Goal: Information Seeking & Learning: Learn about a topic

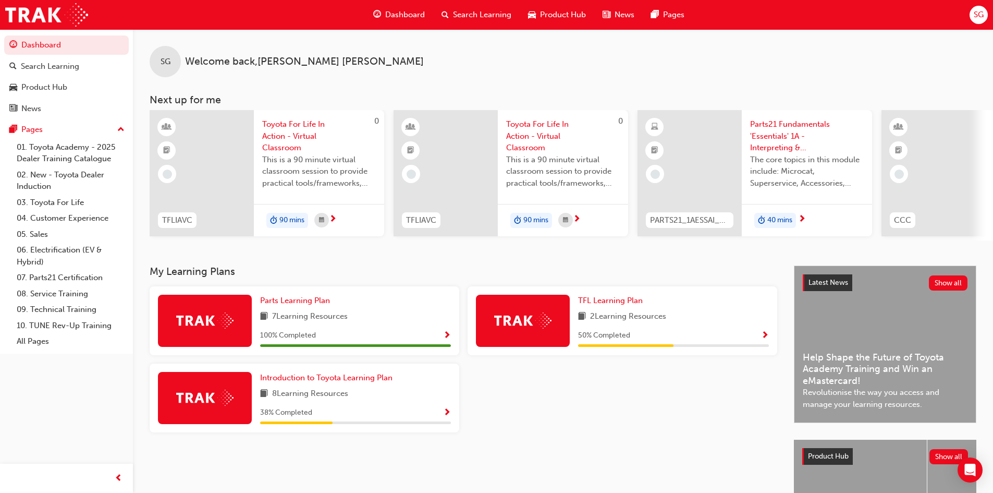
click at [288, 259] on div "SG Welcome back , [PERSON_NAME] Next up for me 0 TFLIAVC Toyota For Life In Act…" at bounding box center [563, 147] width 860 height 236
click at [360, 380] on span "Introduction to Toyota Learning Plan" at bounding box center [326, 377] width 132 height 9
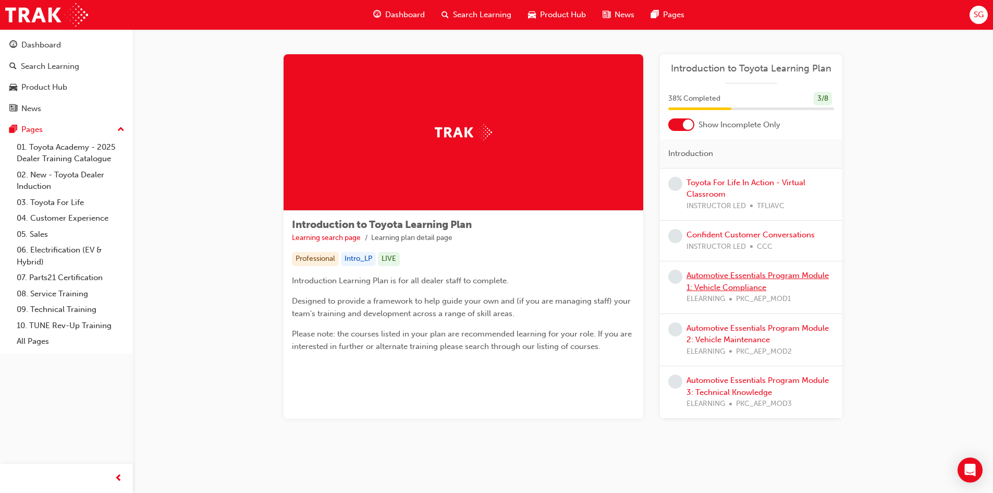
click at [734, 282] on link "Automotive Essentials Program Module 1: Vehicle Compliance" at bounding box center [758, 281] width 142 height 21
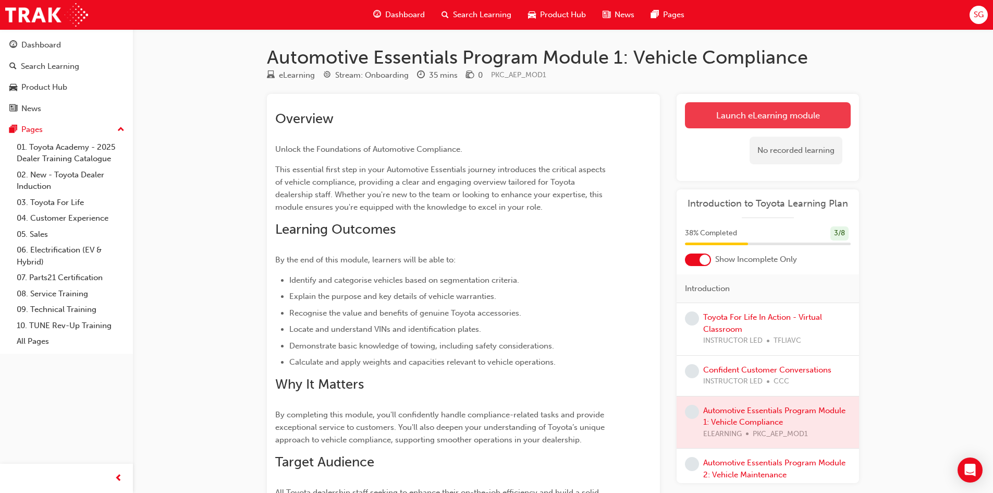
click at [746, 114] on link "Launch eLearning module" at bounding box center [768, 115] width 166 height 26
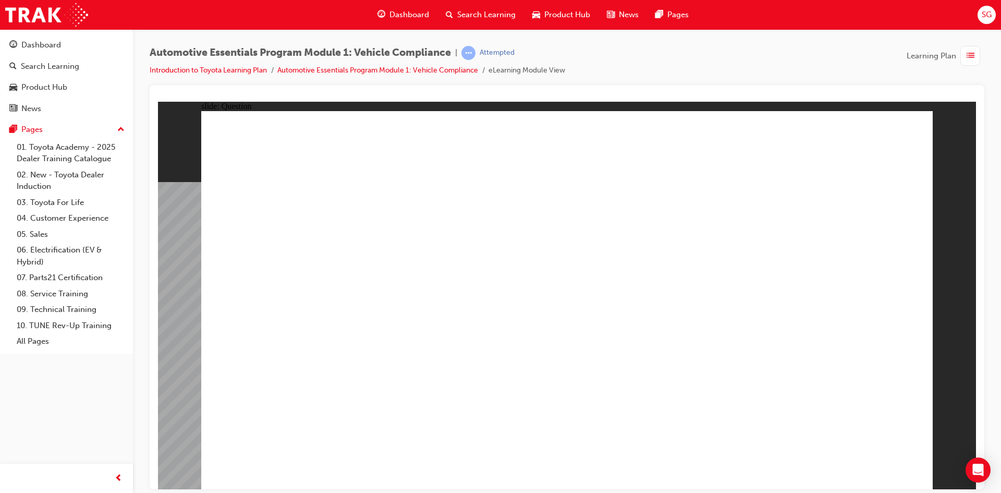
radio input "false"
radio input "true"
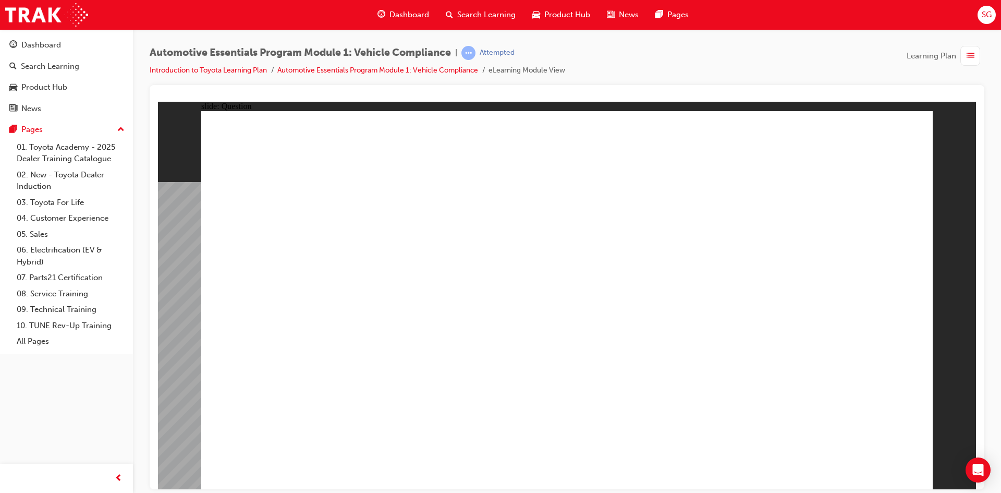
radio input "true"
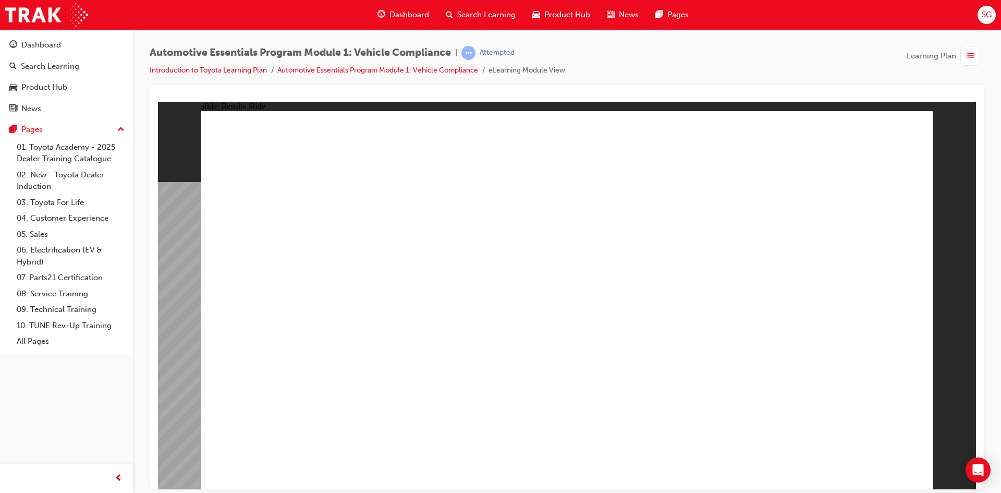
radio input "true"
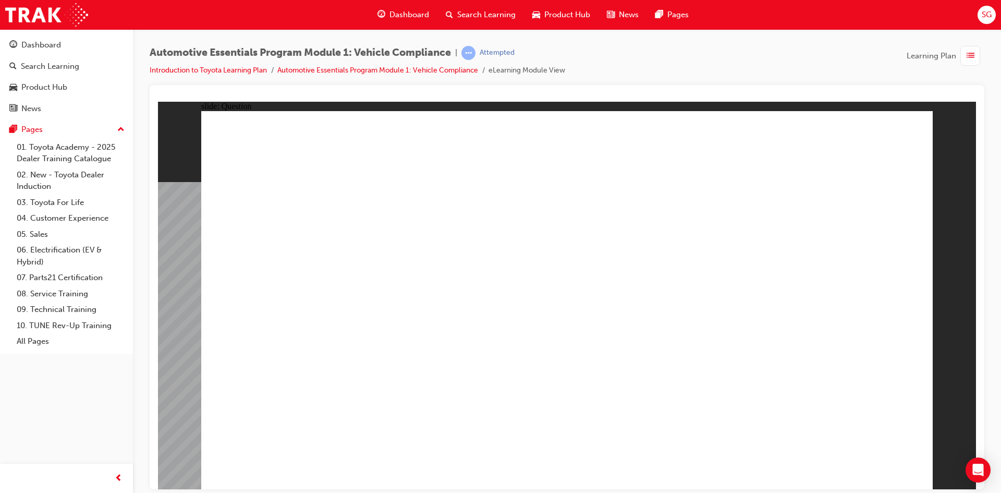
radio input "true"
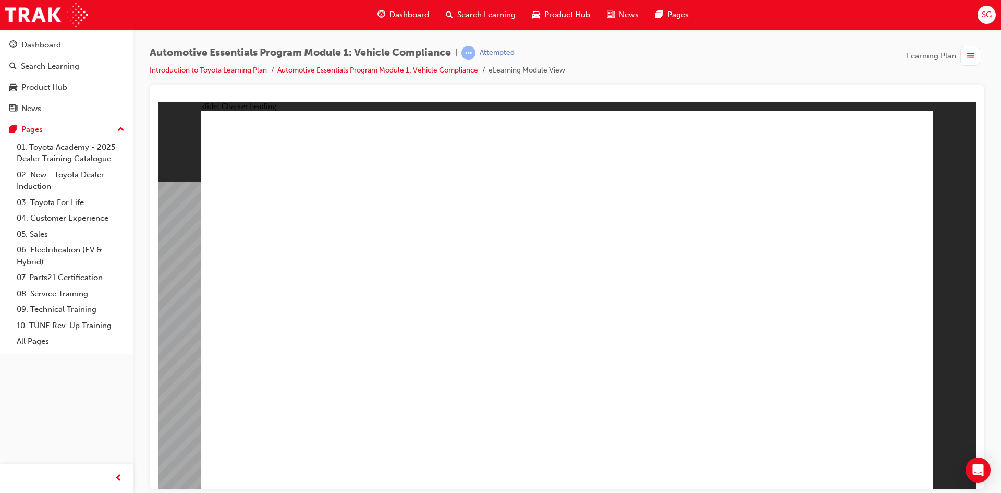
drag, startPoint x: 835, startPoint y: 458, endPoint x: 841, endPoint y: 460, distance: 6.6
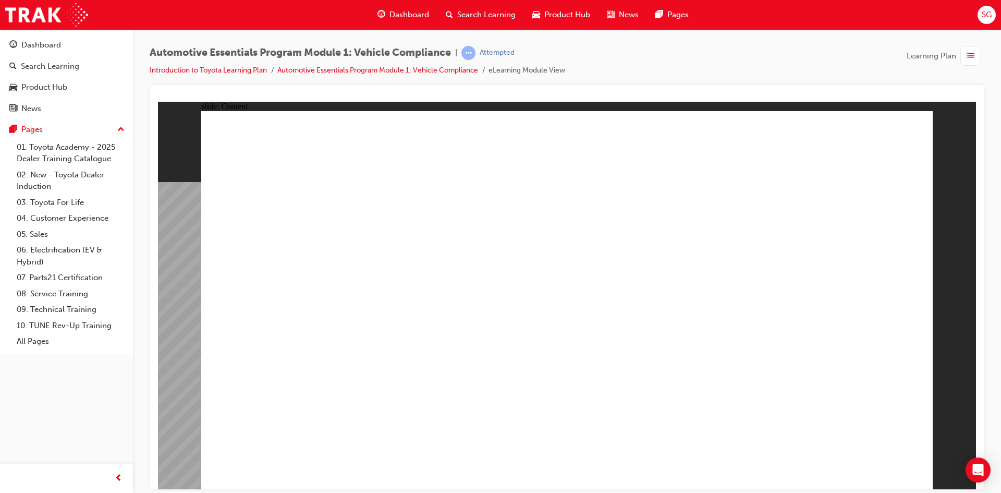
drag, startPoint x: 492, startPoint y: 446, endPoint x: 456, endPoint y: 442, distance: 36.2
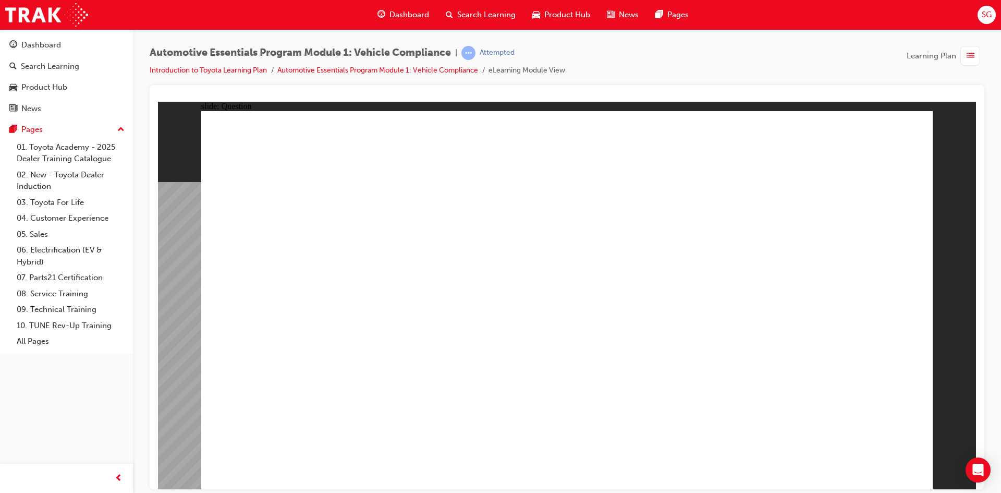
radio input "true"
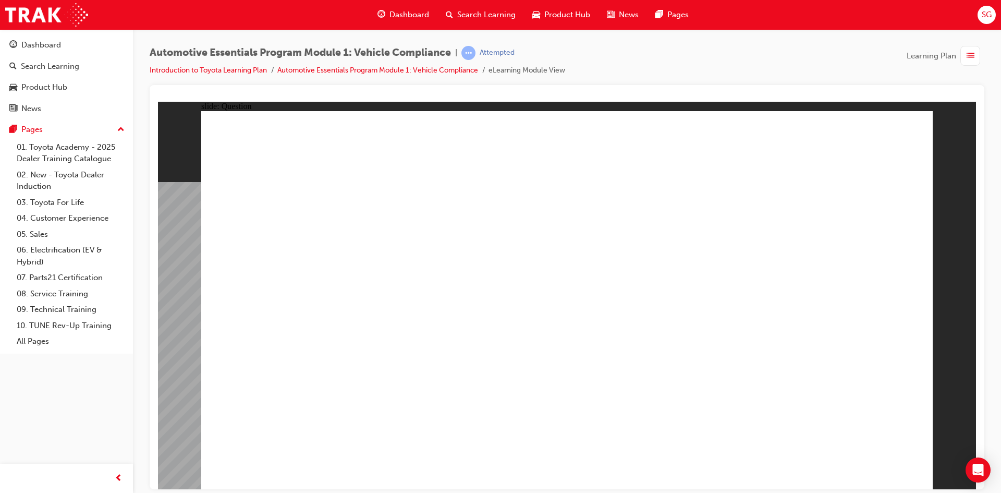
radio input "true"
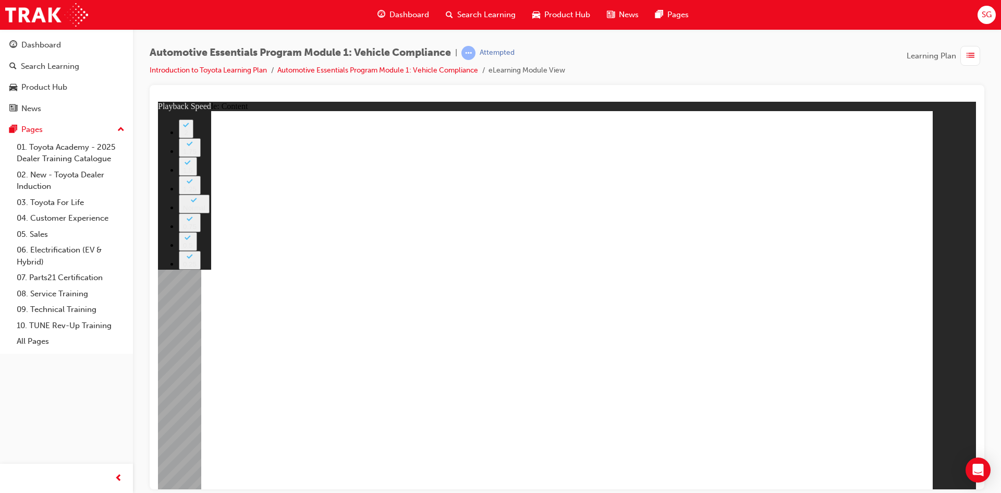
type input "43"
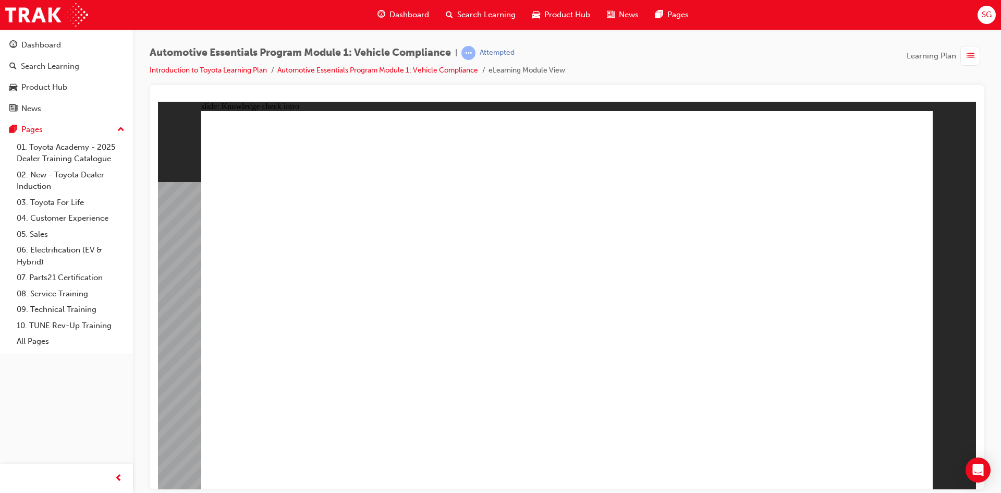
radio input "true"
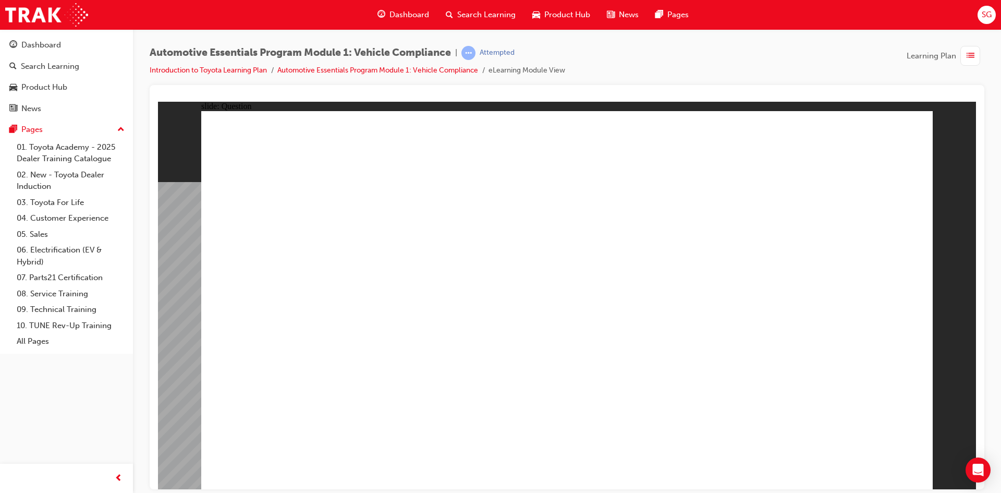
radio input "true"
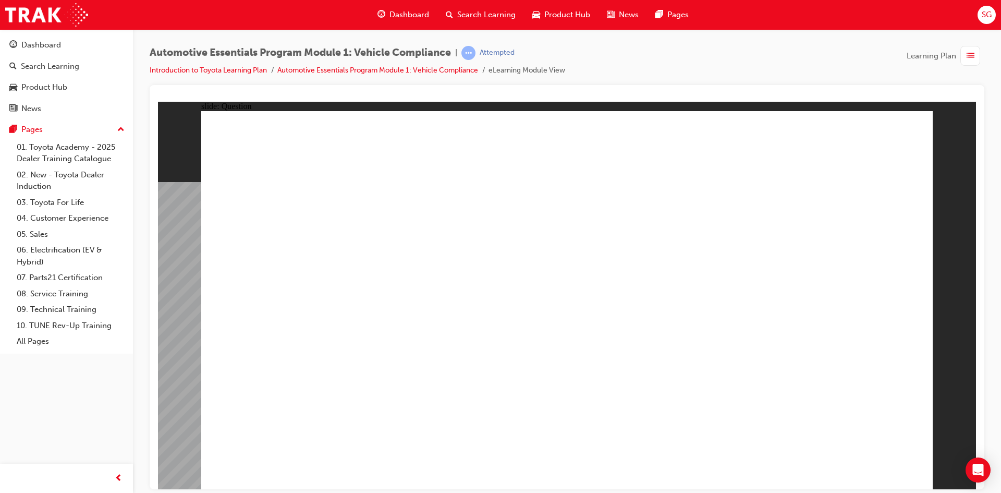
radio input "true"
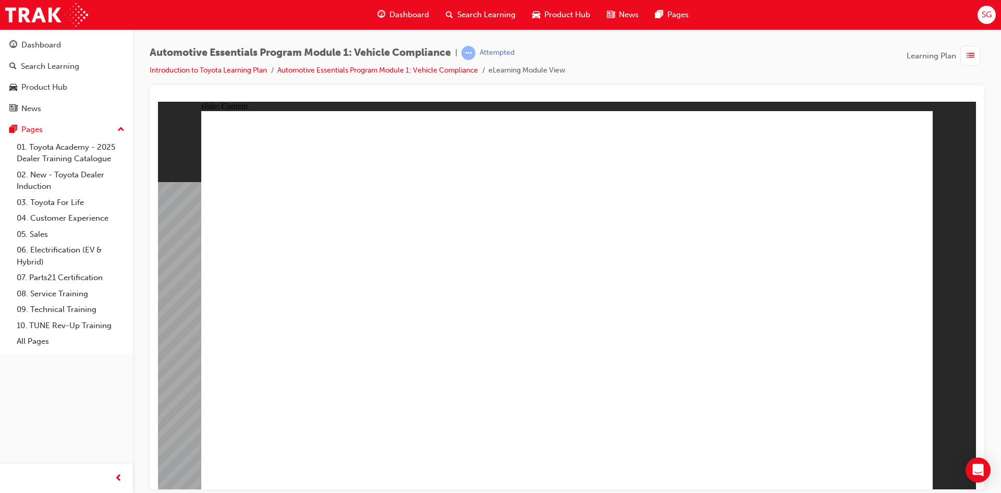
drag, startPoint x: 908, startPoint y: 136, endPoint x: 766, endPoint y: 160, distance: 144.3
drag, startPoint x: 907, startPoint y: 139, endPoint x: 897, endPoint y: 139, distance: 9.9
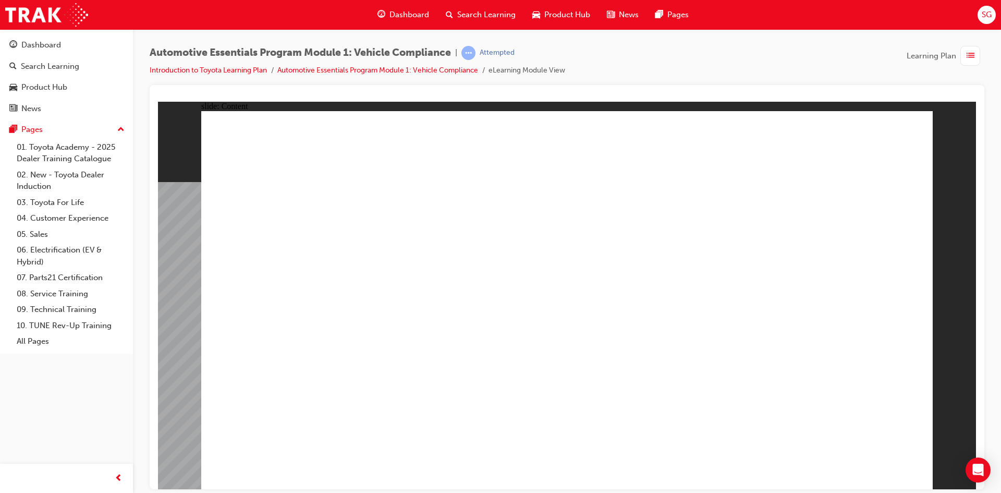
radio input "true"
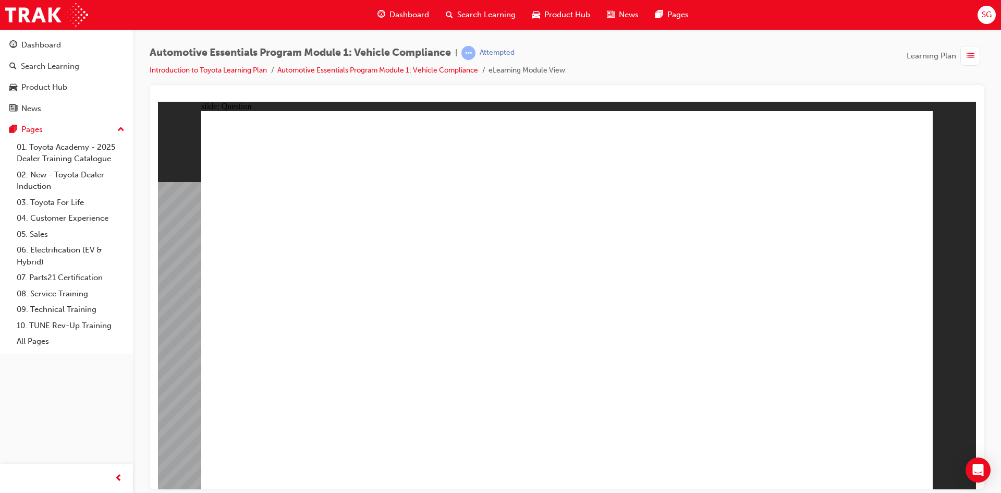
radio input "true"
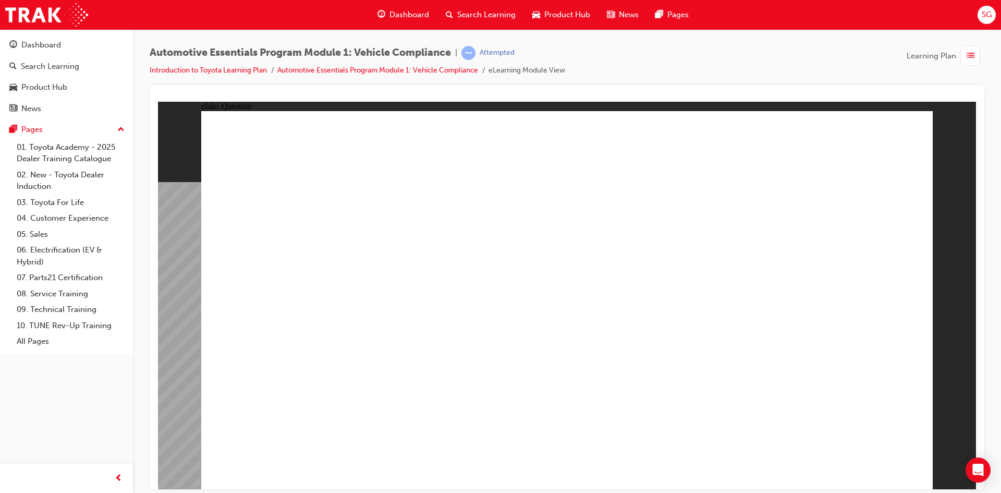
radio input "true"
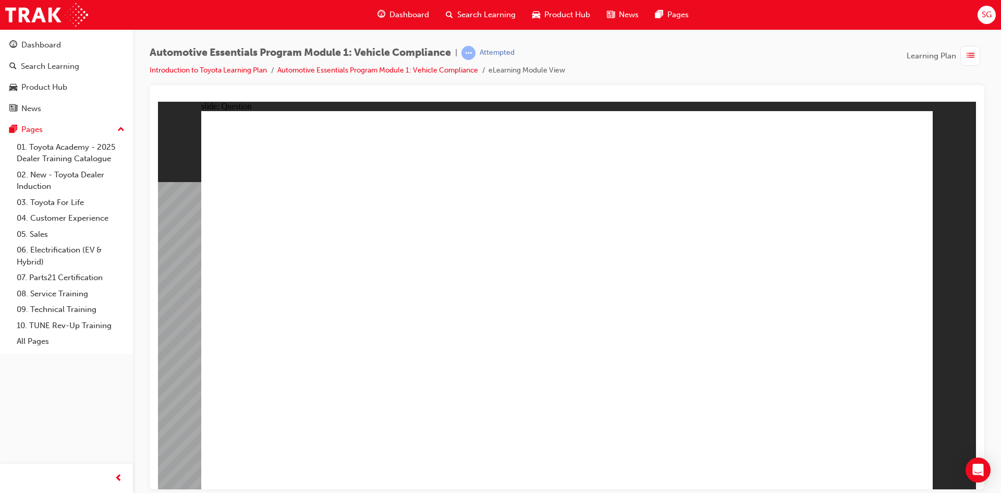
radio input "true"
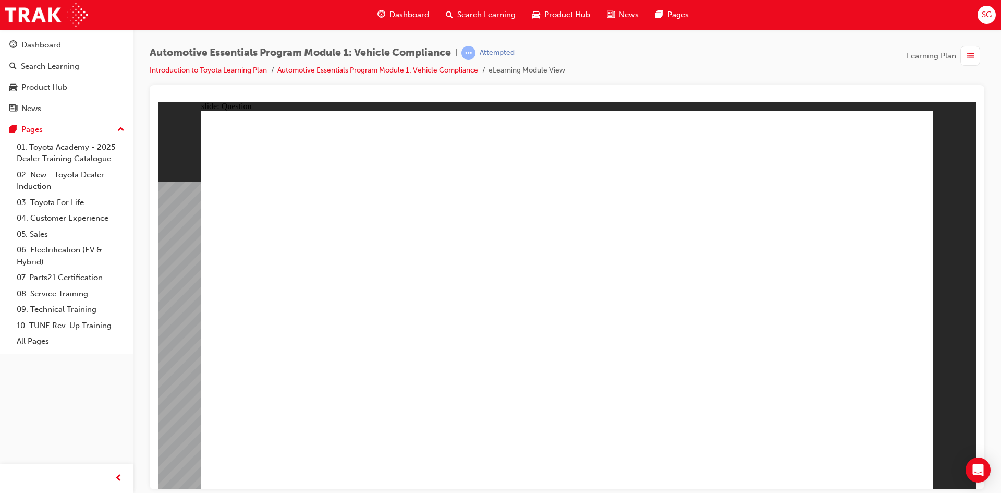
radio input "true"
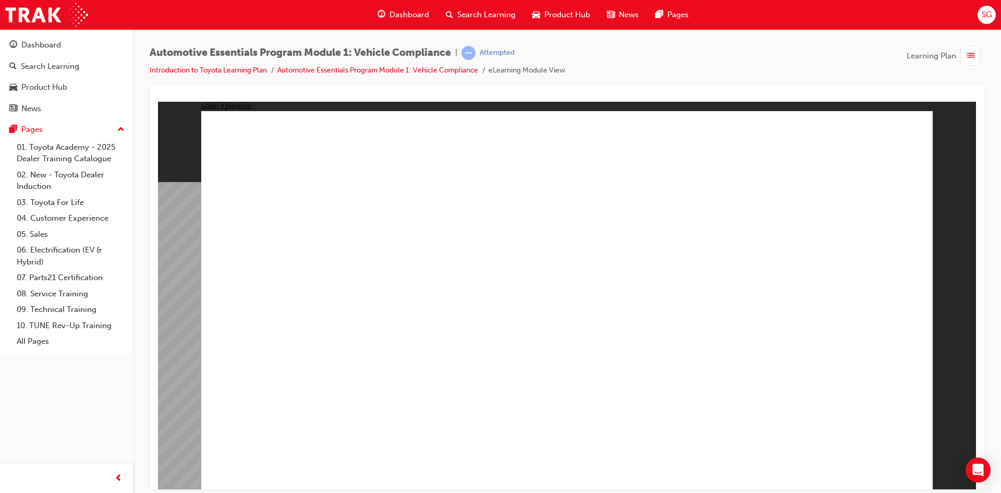
radio input "true"
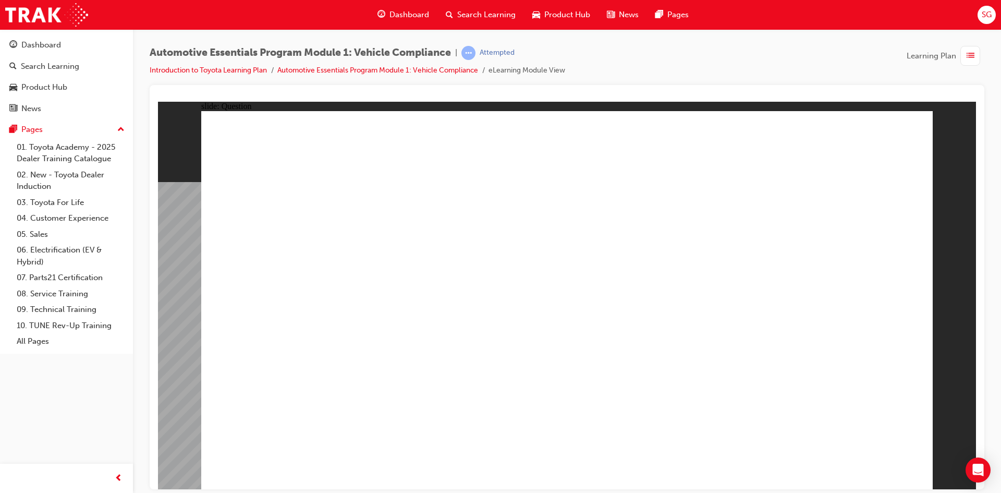
radio input "true"
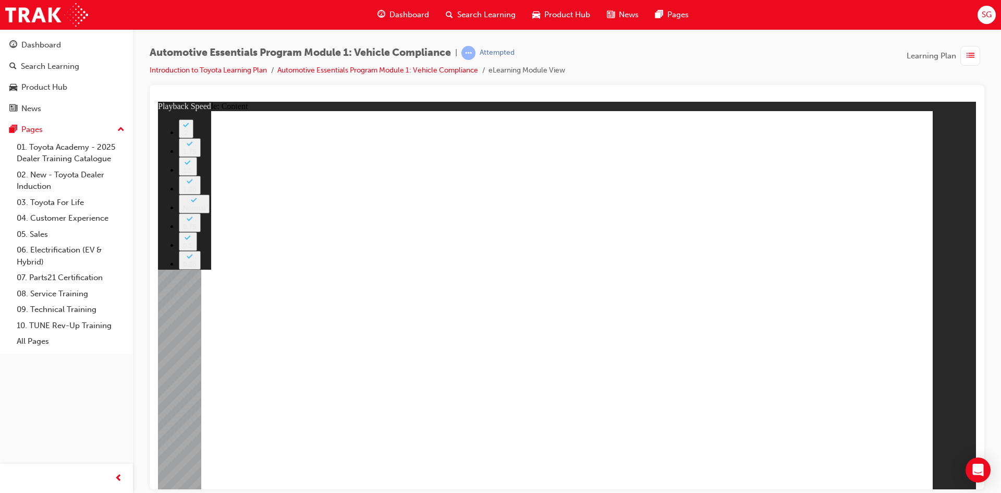
type input "35"
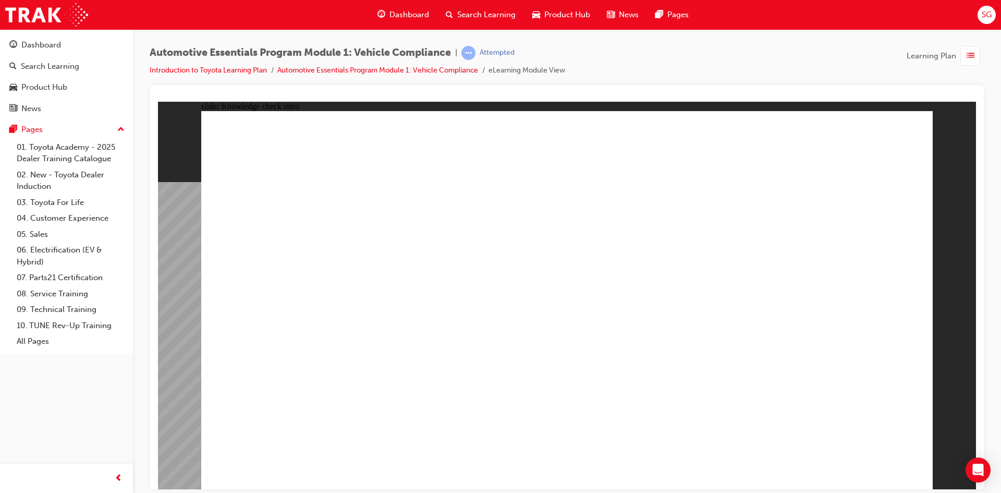
radio input "true"
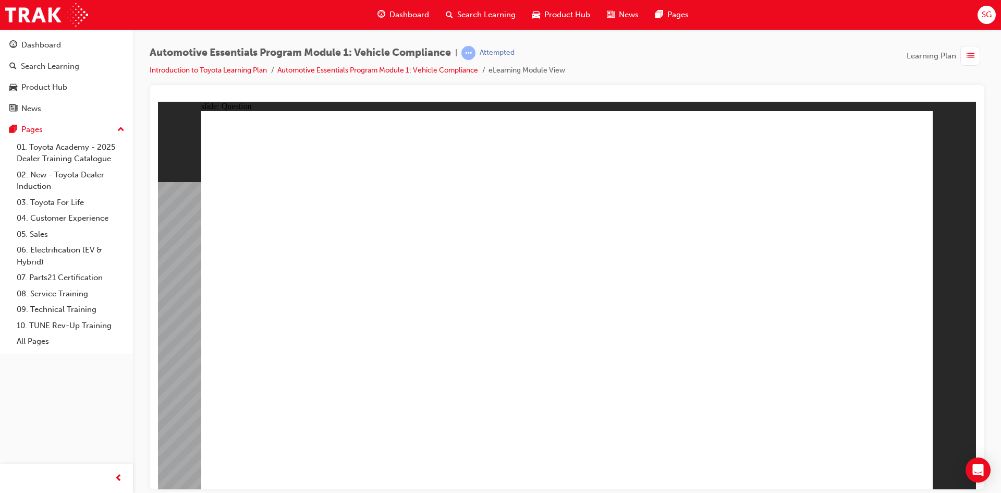
radio input "true"
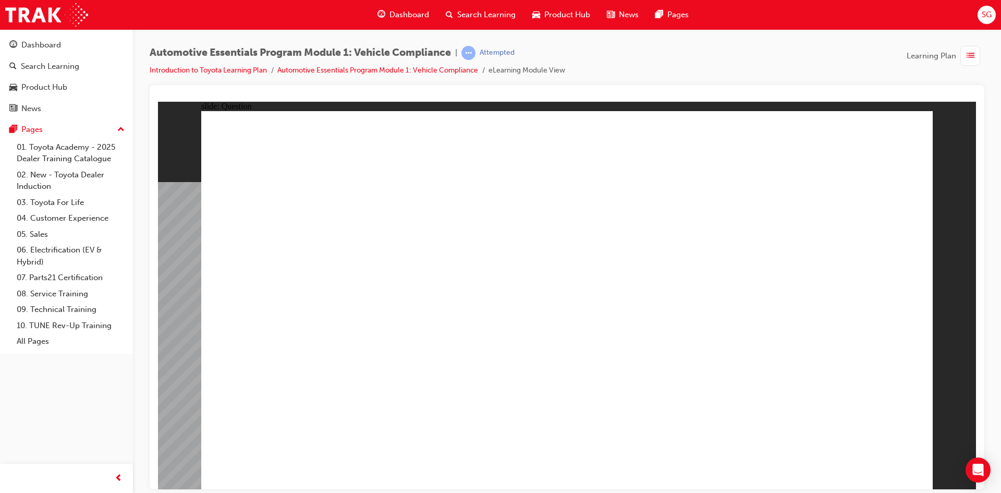
radio input "true"
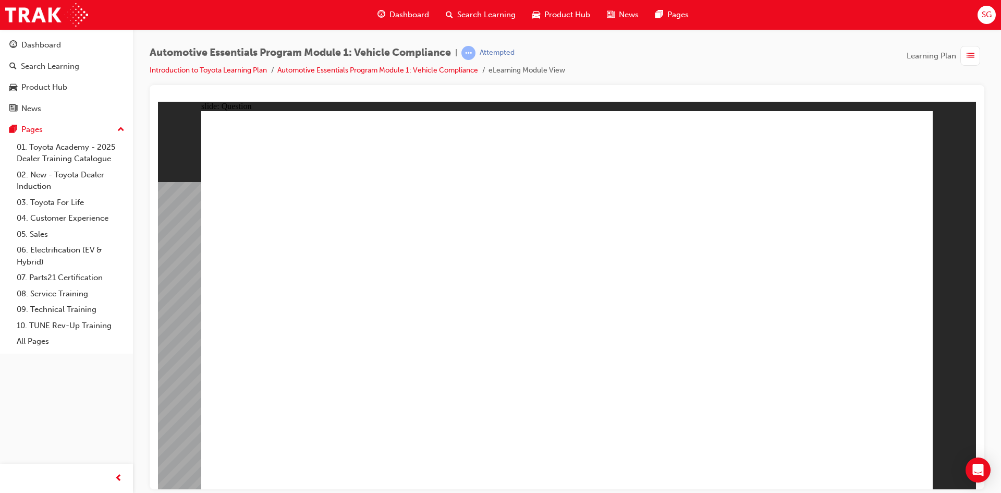
radio input "true"
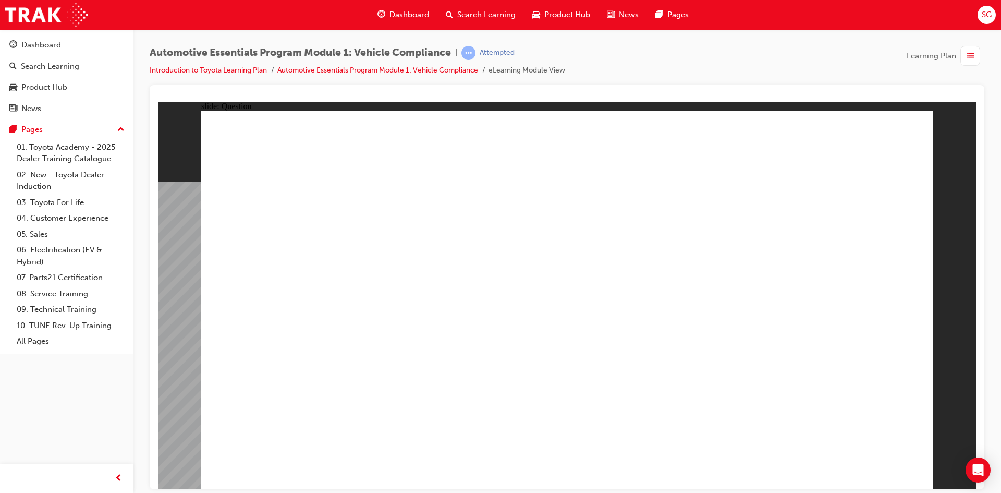
radio input "true"
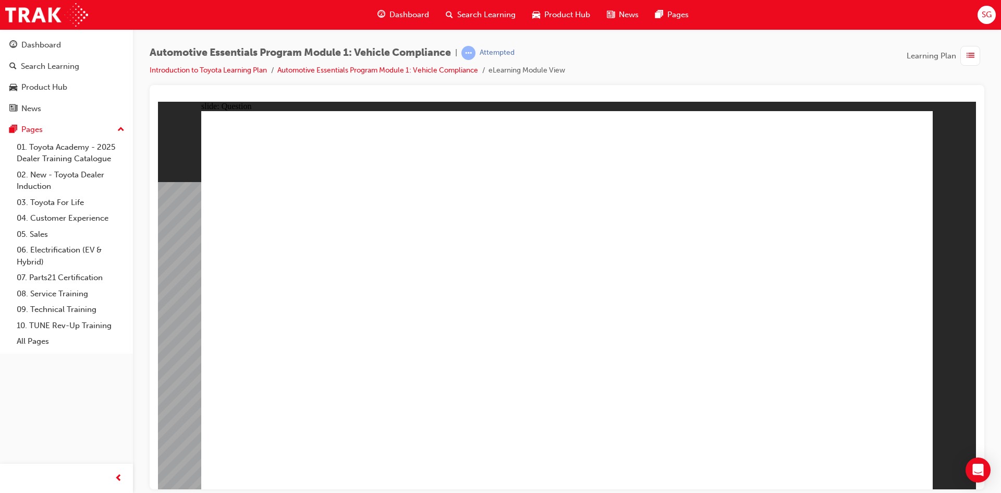
radio input "true"
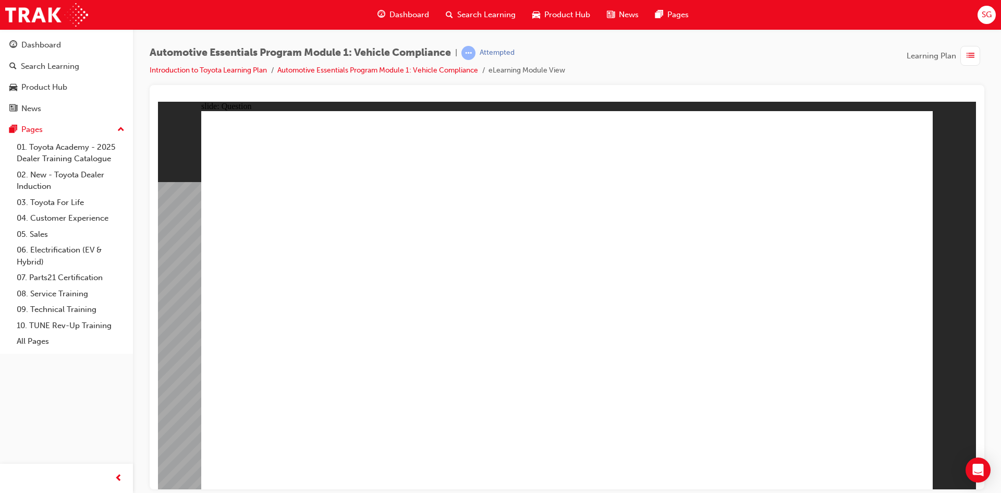
radio input "true"
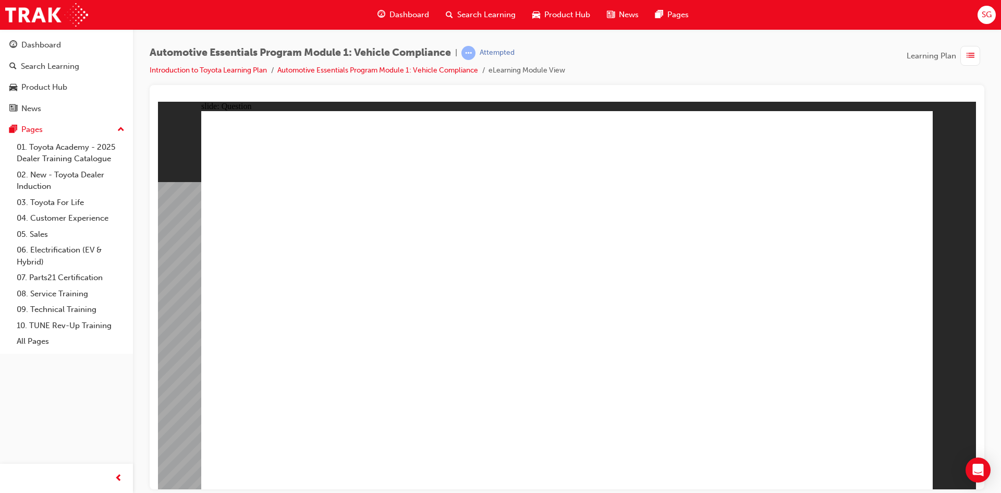
radio input "true"
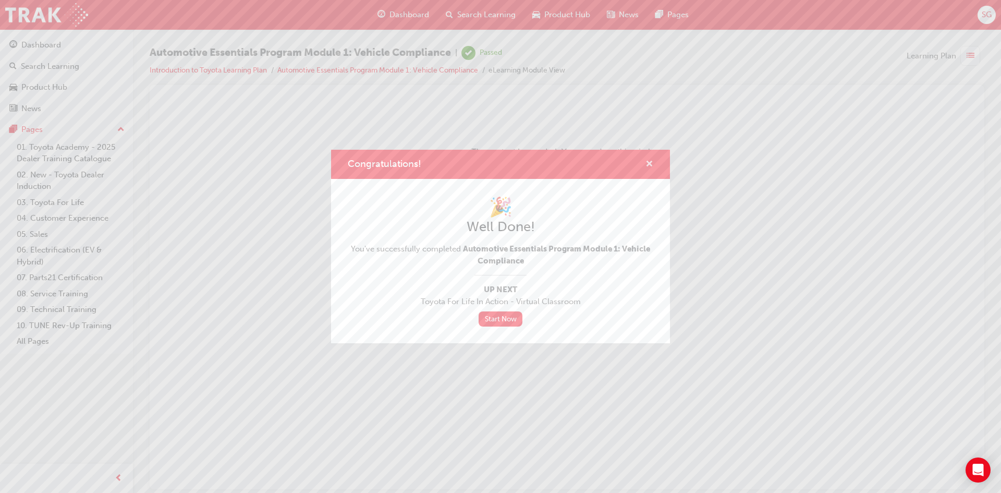
click at [647, 160] on span "cross-icon" at bounding box center [649, 164] width 8 height 9
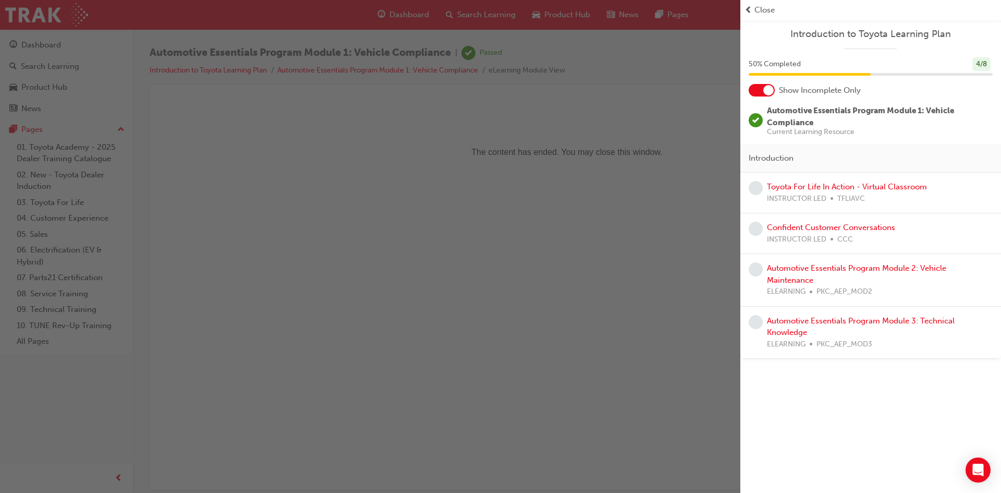
click at [754, 6] on div "Close" at bounding box center [871, 10] width 252 height 12
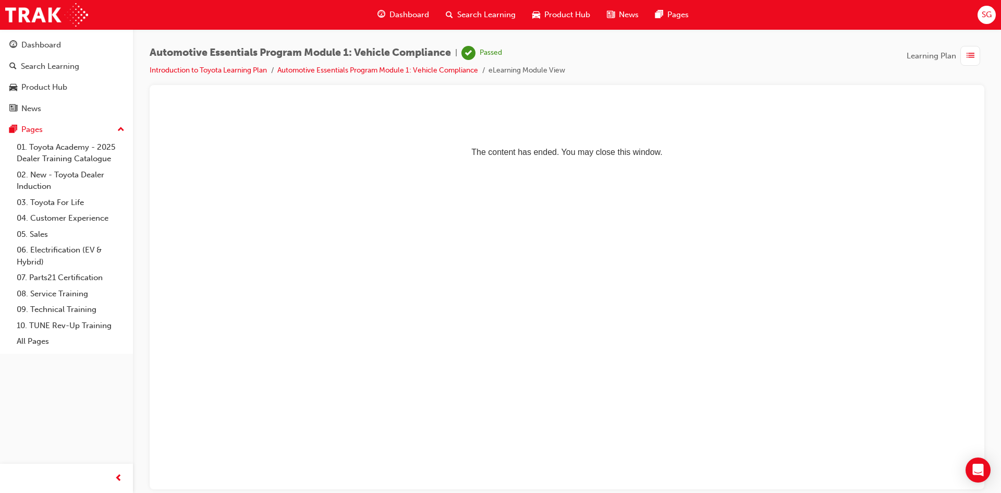
click at [381, 14] on span "guage-icon" at bounding box center [381, 14] width 8 height 13
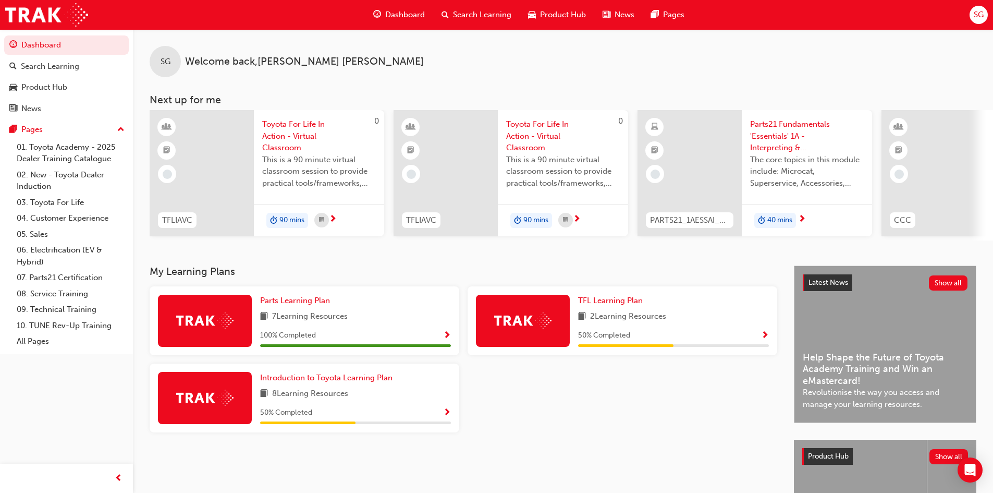
click at [784, 93] on div "SG Welcome back , [PERSON_NAME] Next up for me 0 TFLIAVC Toyota For Life In Act…" at bounding box center [563, 134] width 860 height 211
drag, startPoint x: 261, startPoint y: 240, endPoint x: 369, endPoint y: 248, distance: 108.8
click at [369, 248] on div "SG Welcome back , [PERSON_NAME] Next up for me 0 TFLIAVC Toyota For Life In Act…" at bounding box center [563, 147] width 860 height 236
click at [481, 46] on div "SG Welcome back , [PERSON_NAME]" at bounding box center [563, 53] width 860 height 48
click at [315, 382] on span "Introduction to Toyota Learning Plan" at bounding box center [326, 377] width 132 height 9
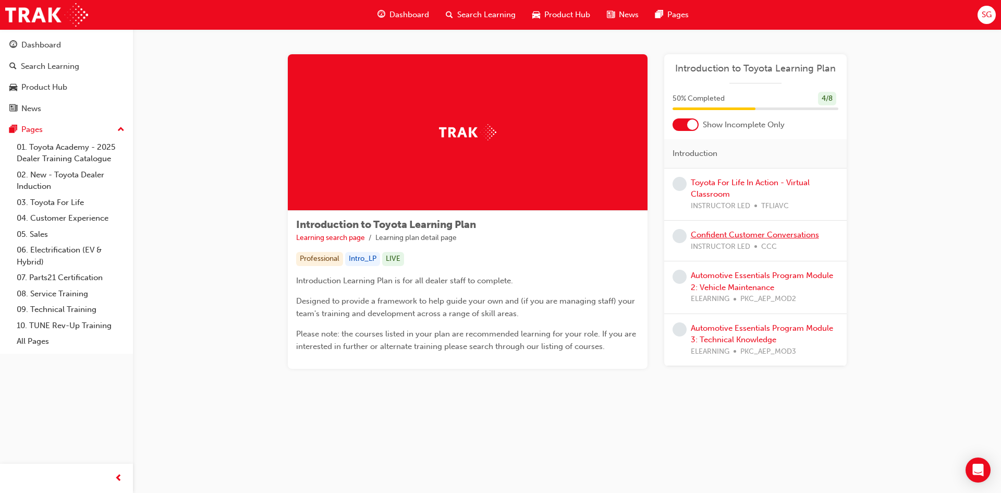
click at [747, 231] on link "Confident Customer Conversations" at bounding box center [755, 234] width 128 height 9
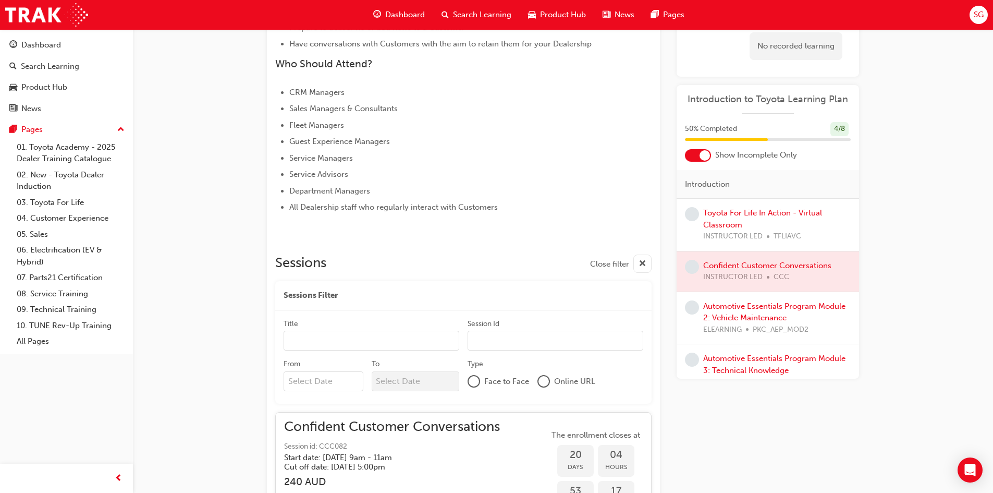
scroll to position [435, 0]
click at [749, 210] on link "Toyota For Life In Action - Virtual Classroom" at bounding box center [762, 218] width 119 height 21
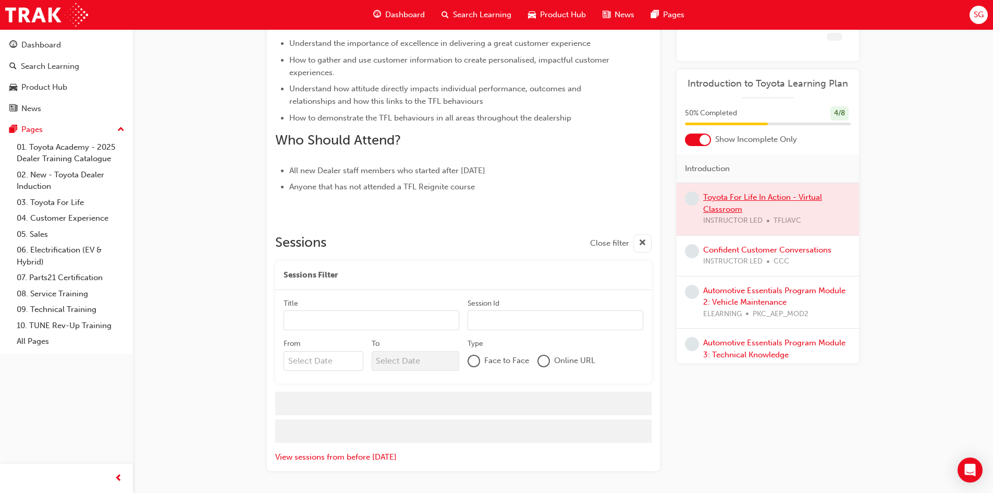
scroll to position [435, 0]
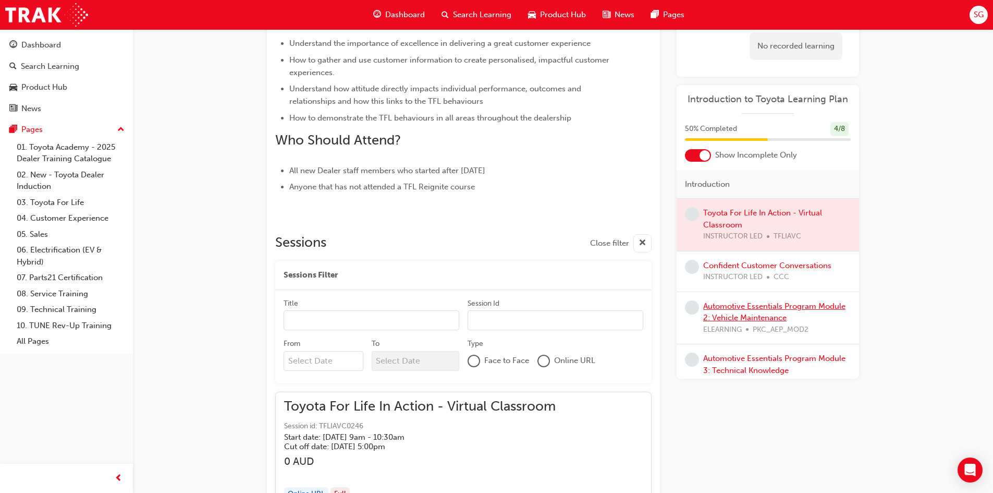
click at [757, 308] on link "Automotive Essentials Program Module 2: Vehicle Maintenance" at bounding box center [774, 311] width 142 height 21
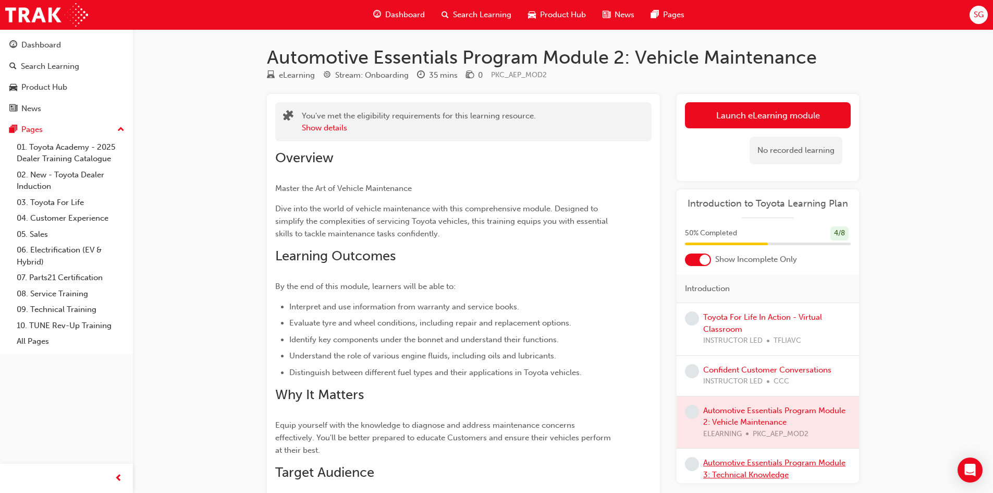
click at [755, 463] on link "Automotive Essentials Program Module 3: Technical Knowledge" at bounding box center [774, 468] width 142 height 21
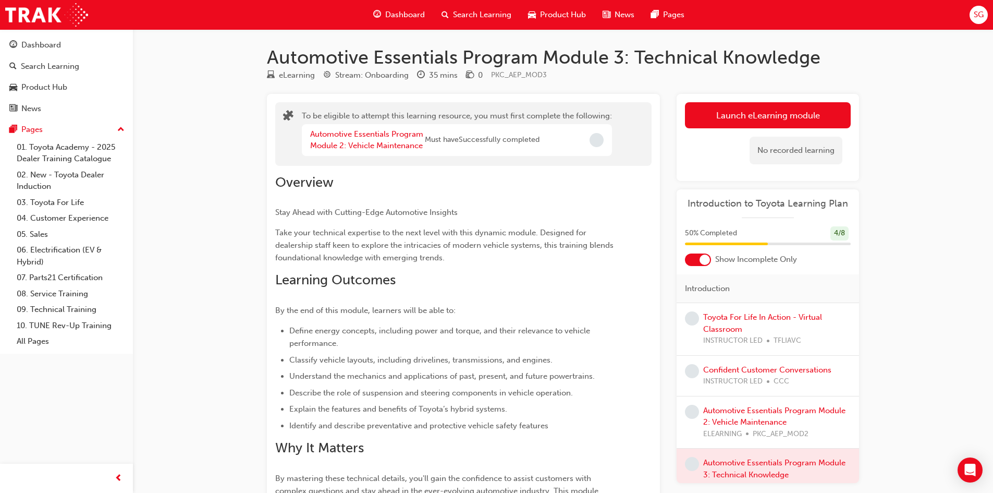
click at [764, 416] on div "Automotive Essentials Program Module 2: Vehicle Maintenance ELEARNING PKC_AEP_M…" at bounding box center [777, 422] width 148 height 35
click at [778, 408] on link "Automotive Essentials Program Module 2: Vehicle Maintenance" at bounding box center [774, 416] width 142 height 21
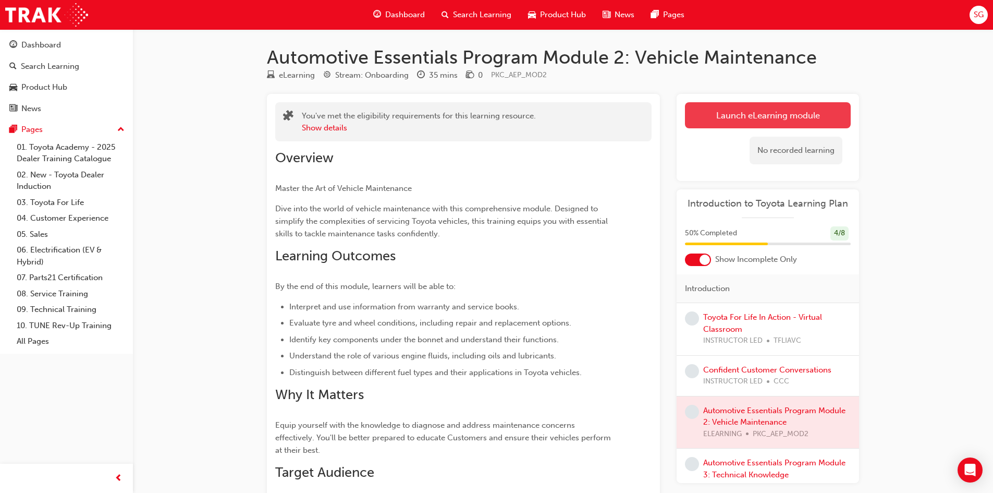
click at [742, 115] on link "Launch eLearning module" at bounding box center [768, 115] width 166 height 26
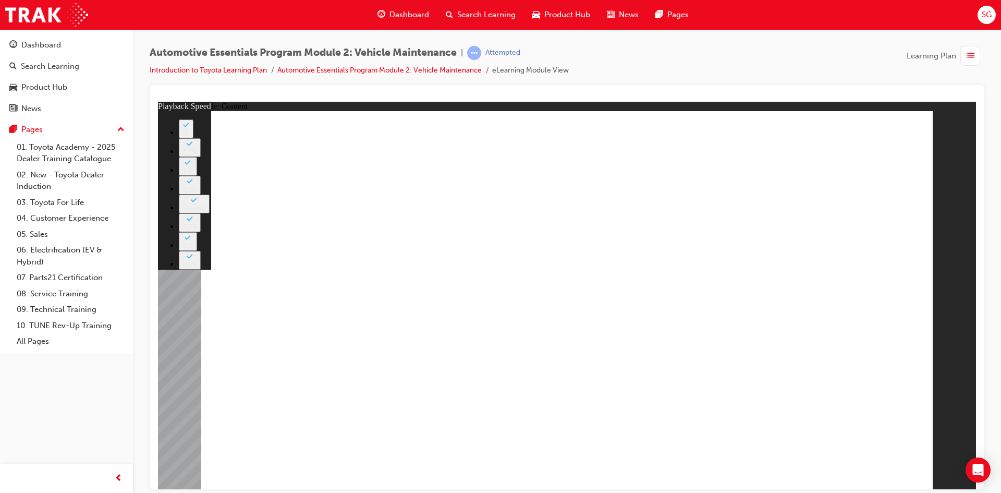
type input "33"
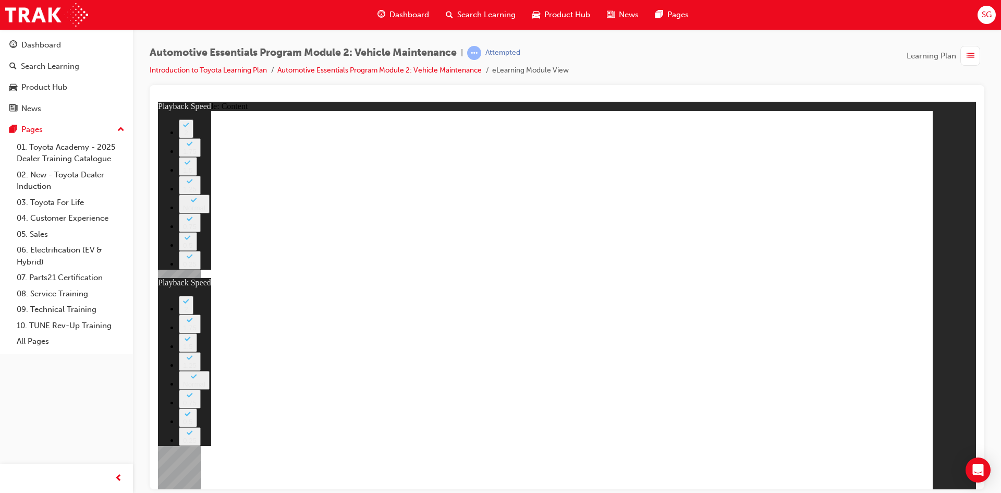
type input "35"
type input "33"
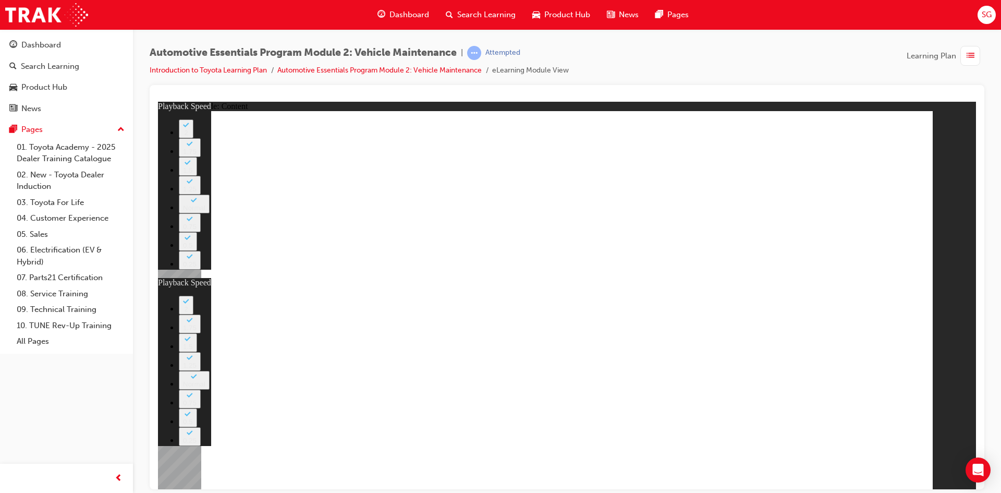
type input "35"
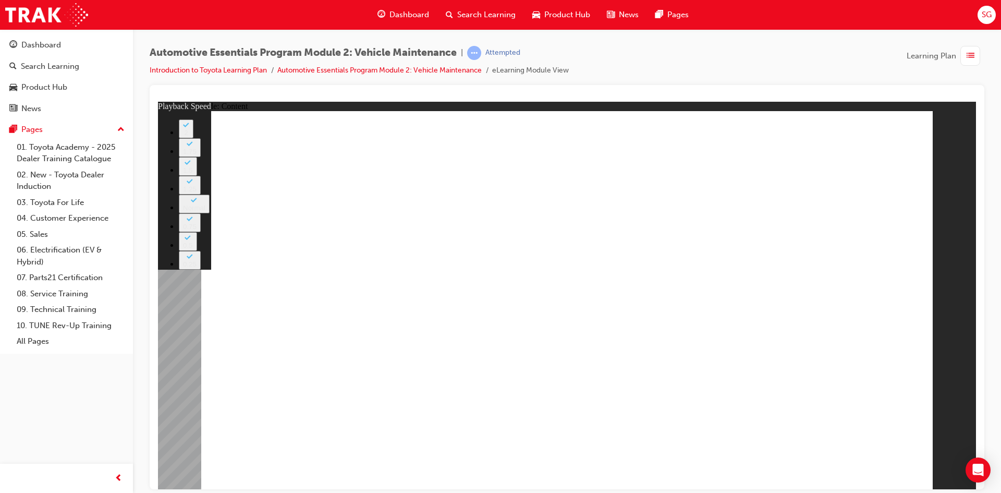
type input "6"
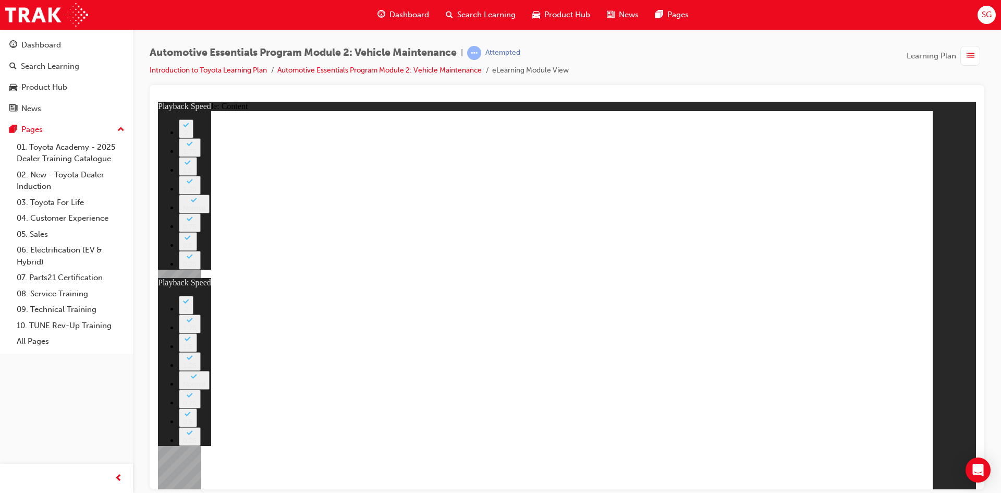
type input "27"
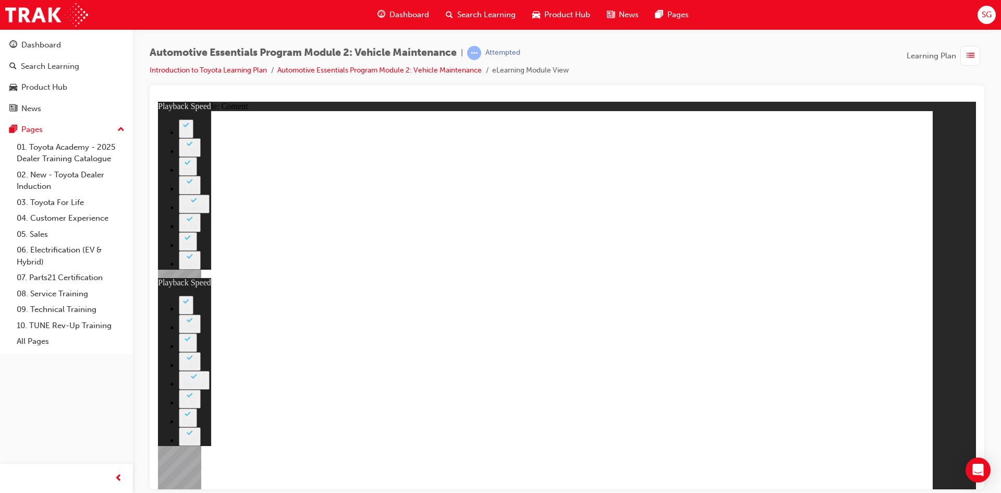
drag, startPoint x: 686, startPoint y: 416, endPoint x: 722, endPoint y: 416, distance: 35.5
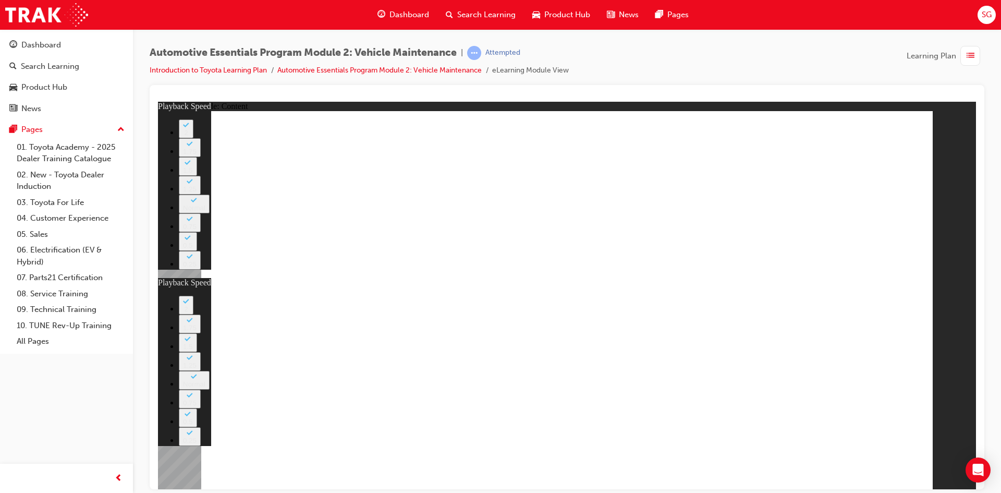
type input "27"
type input "6"
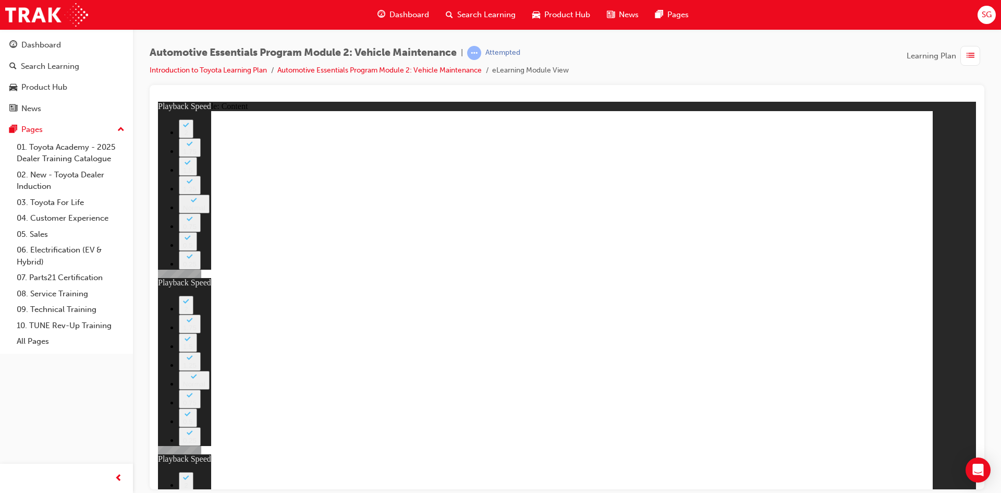
type input "12"
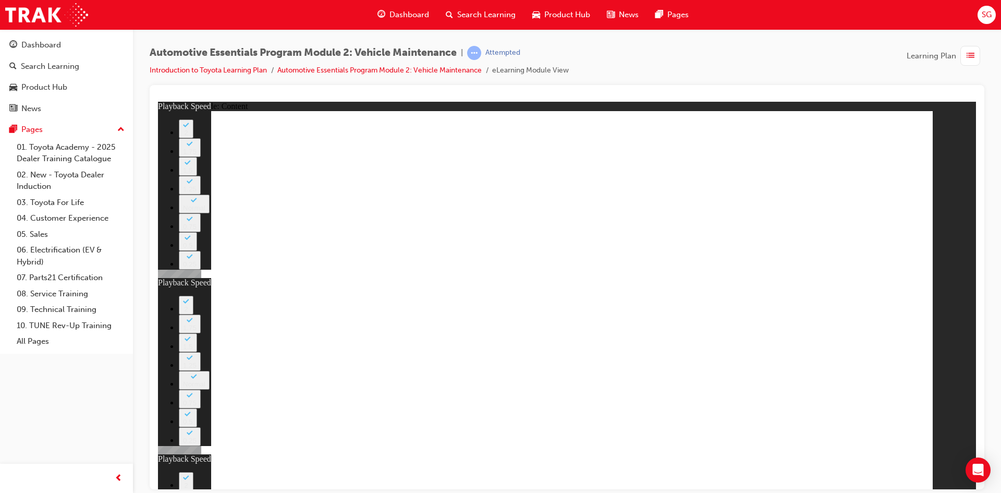
type input "27"
type input "6"
type input "12"
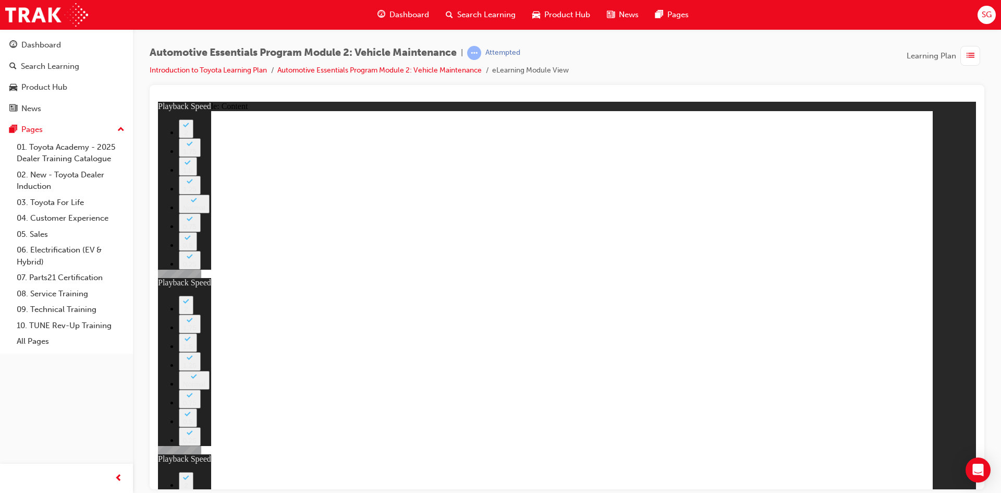
type input "56"
type input "27"
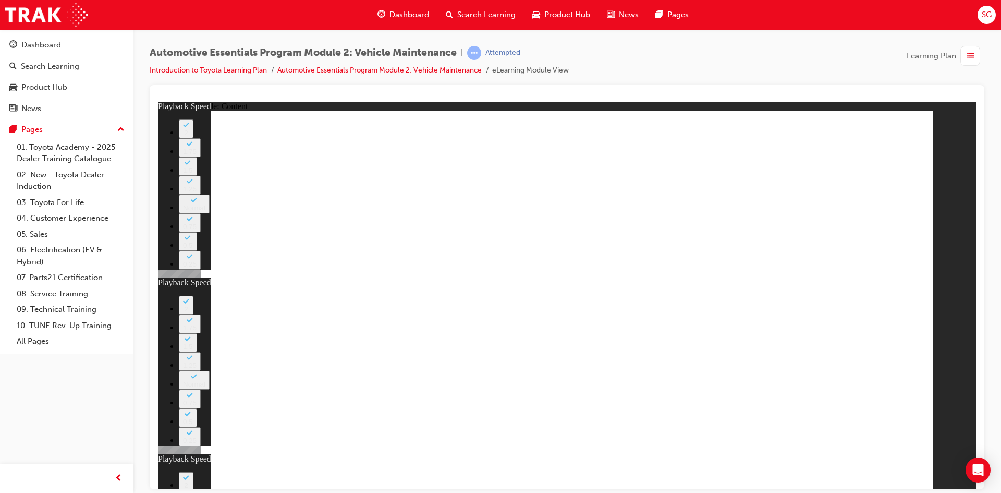
type input "6"
type input "12"
type input "13"
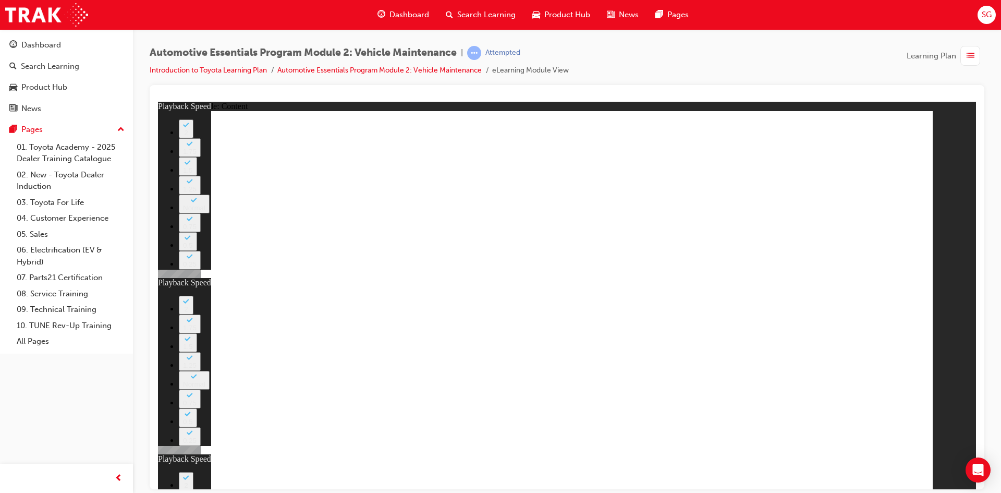
type input "27"
type input "6"
type input "12"
type input "56"
type input "13"
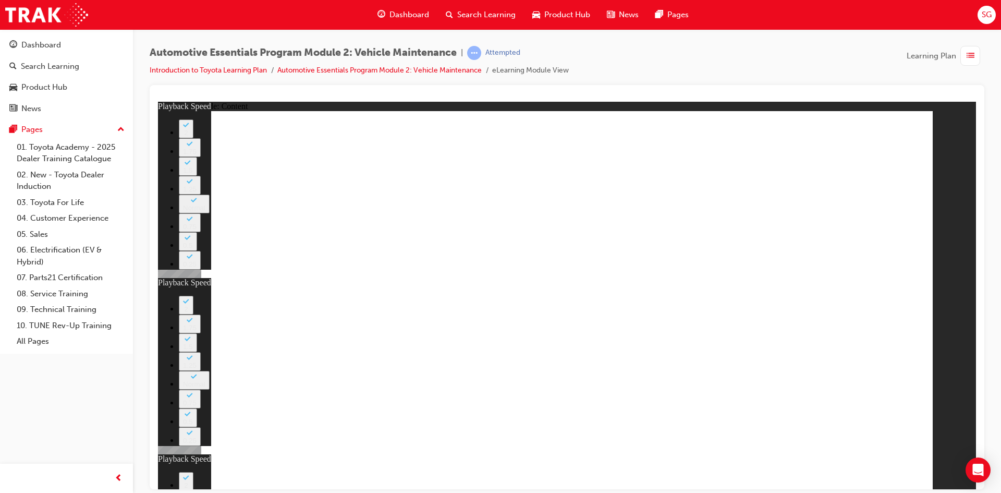
type input "27"
type input "6"
type input "12"
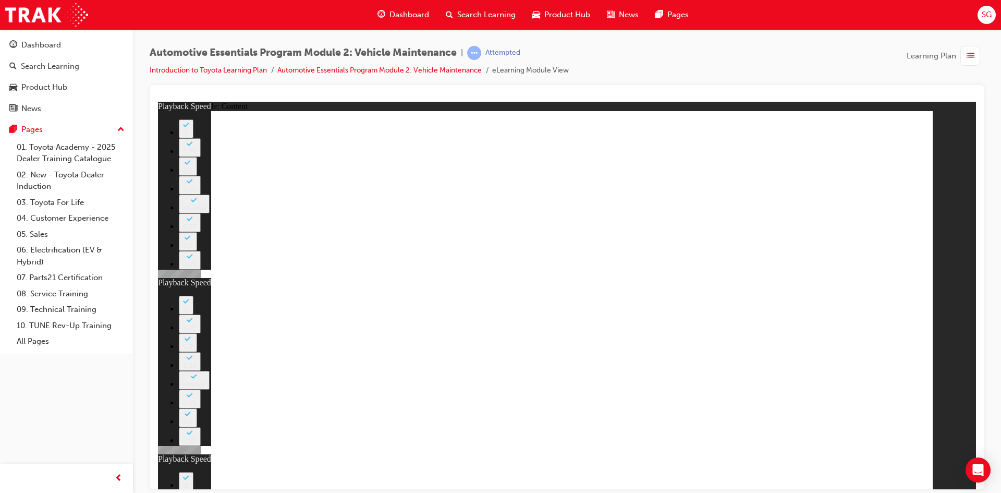
type input "56"
type input "13"
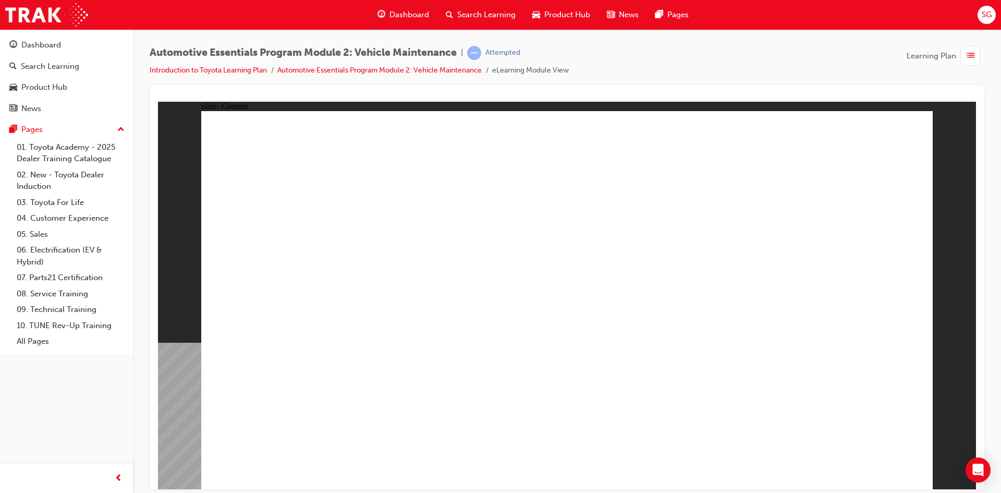
radio input "true"
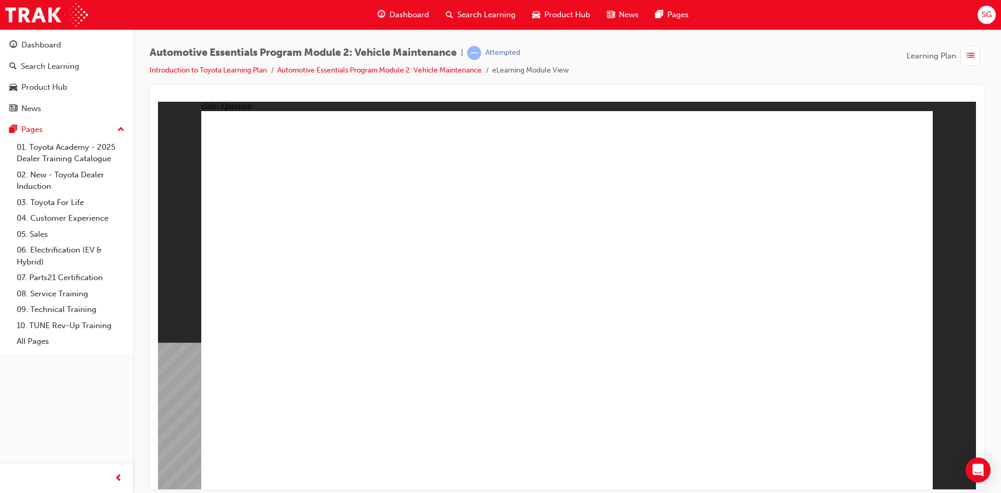
radio input "true"
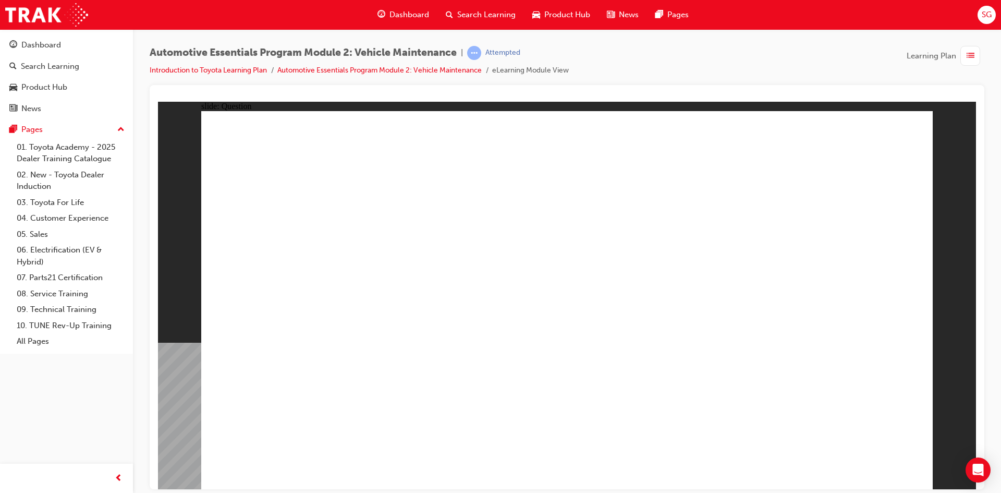
radio input "true"
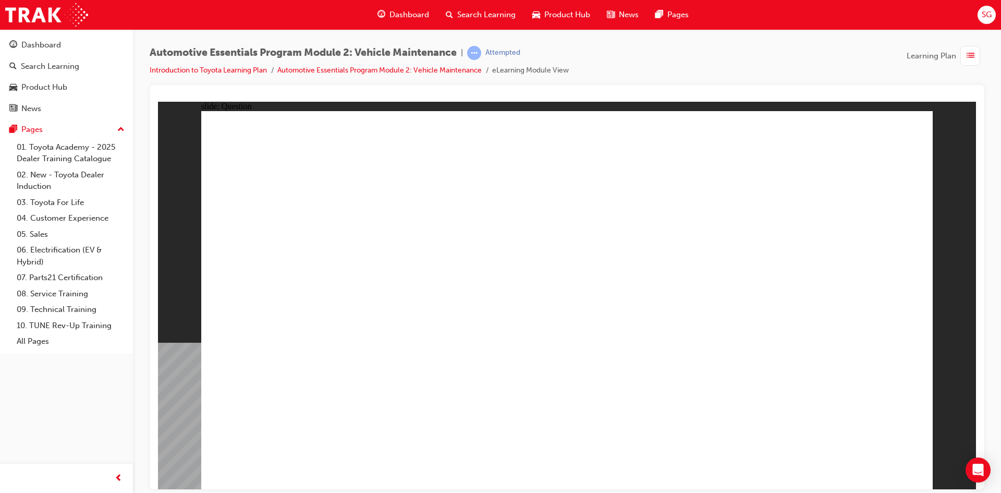
radio input "true"
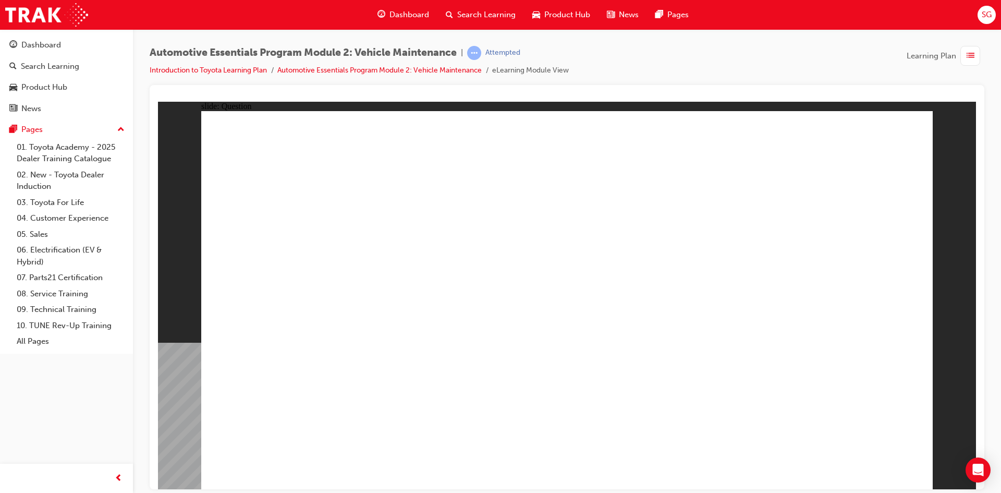
radio input "true"
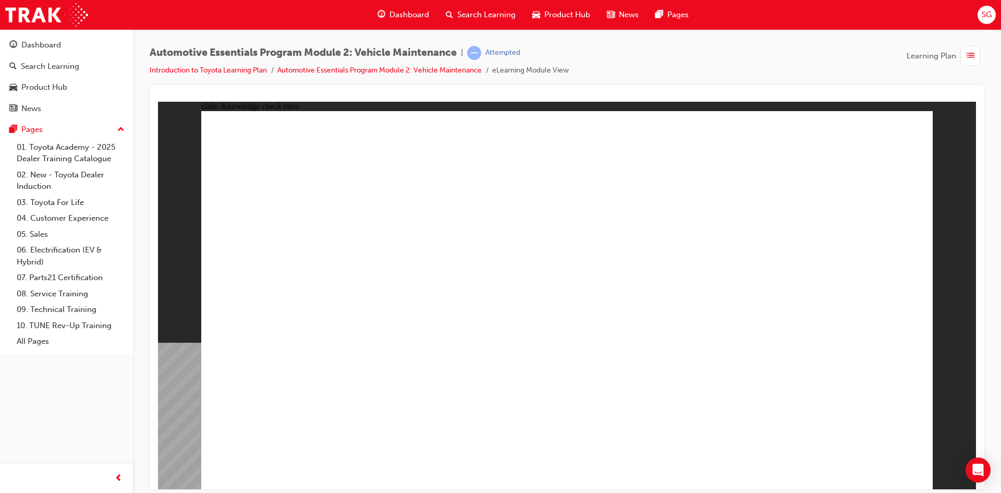
radio input "true"
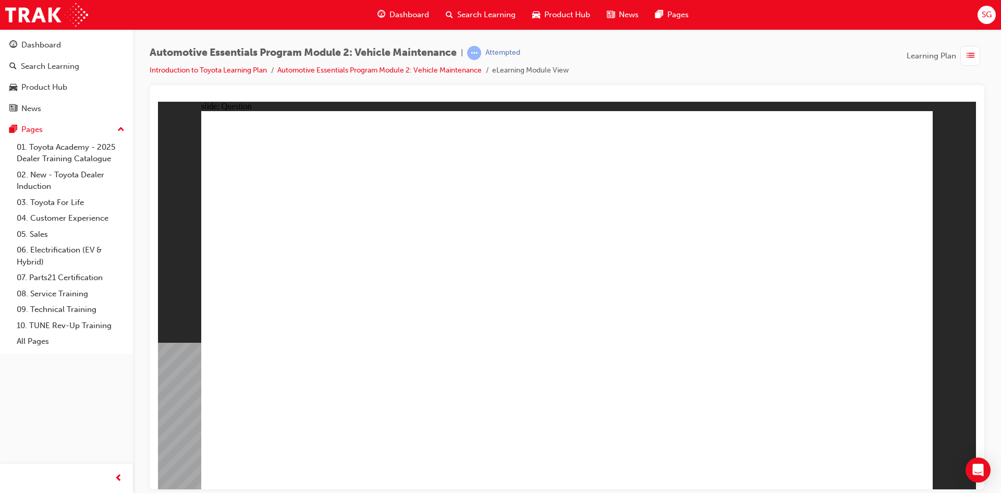
radio input "true"
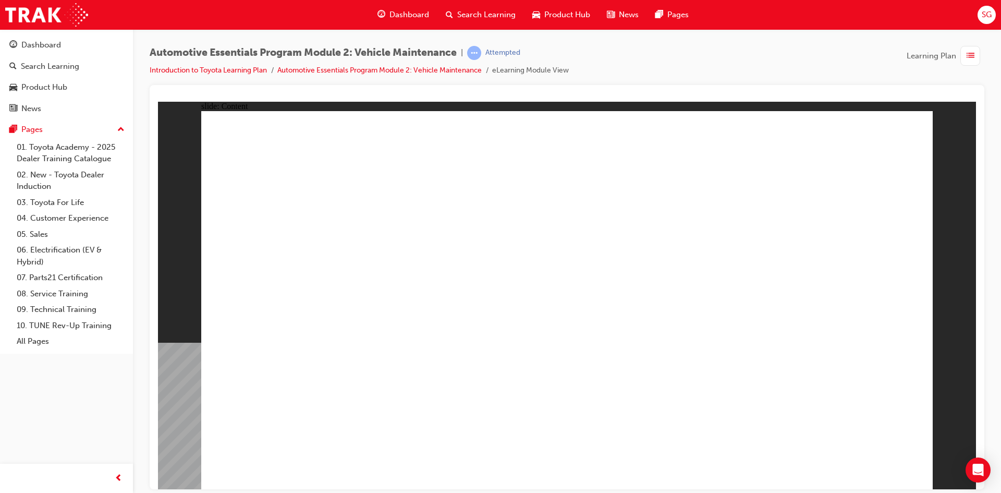
radio input "true"
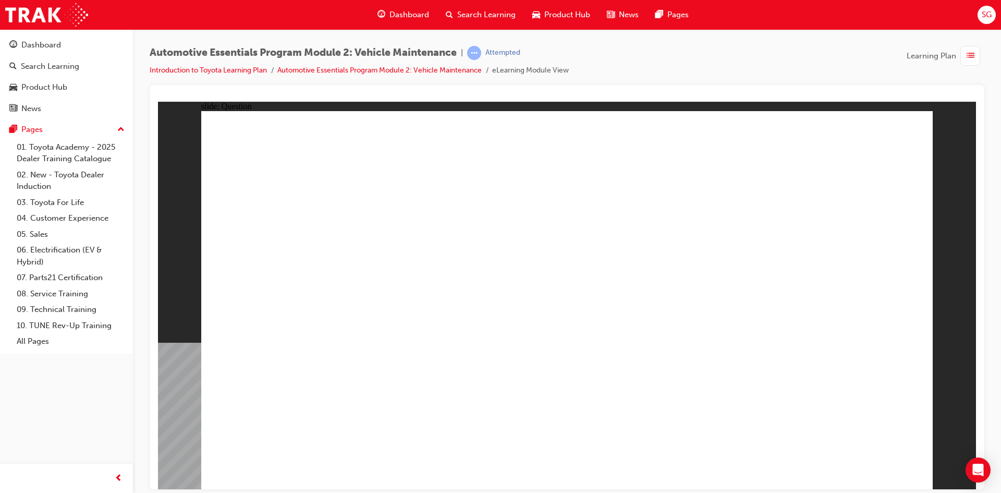
radio input "true"
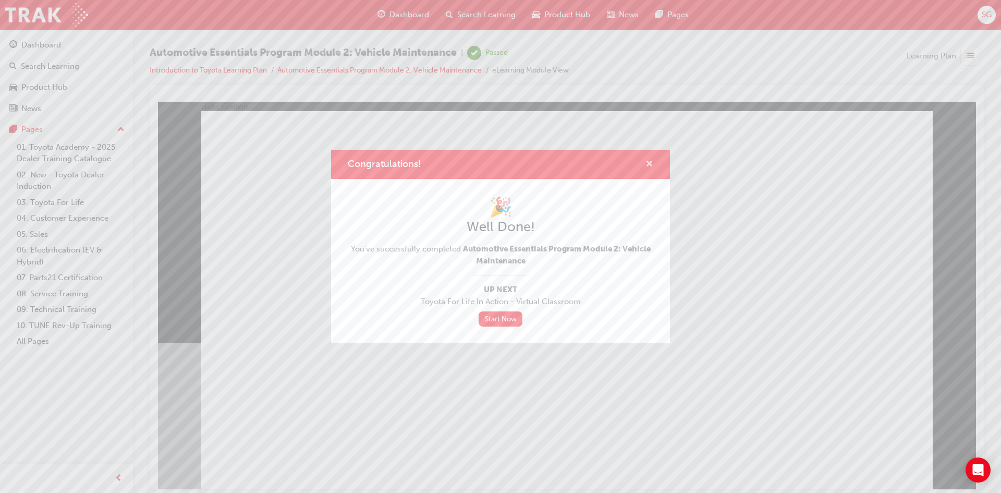
click at [646, 169] on span "cross-icon" at bounding box center [649, 164] width 8 height 9
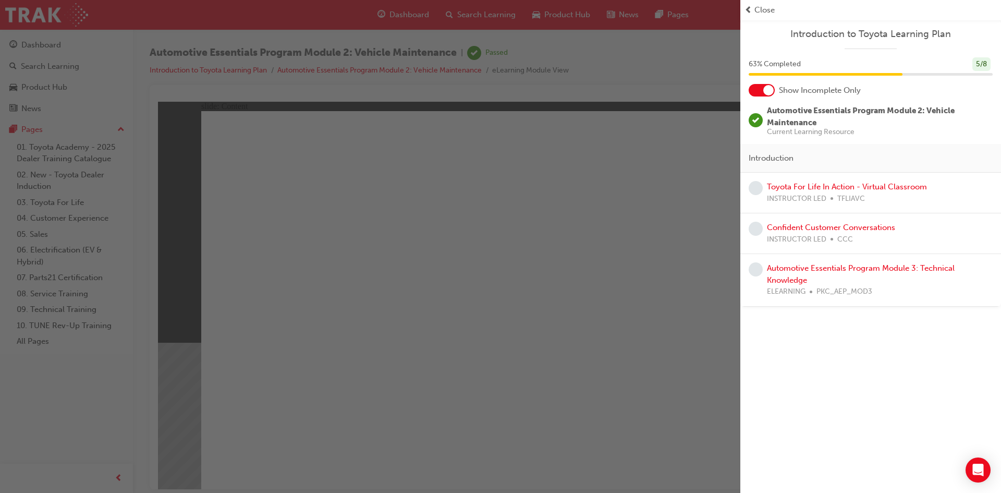
click at [748, 7] on span "prev-icon" at bounding box center [749, 10] width 8 height 12
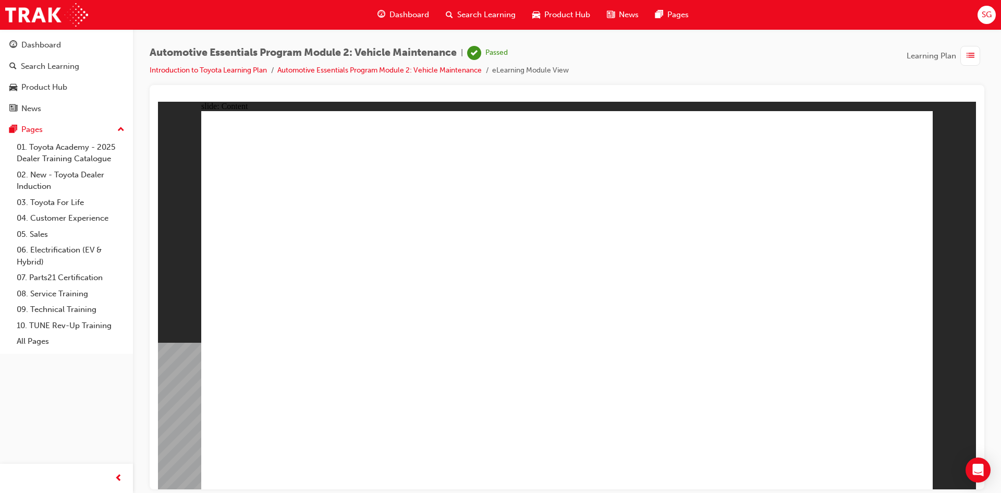
click at [396, 12] on span "Dashboard" at bounding box center [409, 15] width 40 height 12
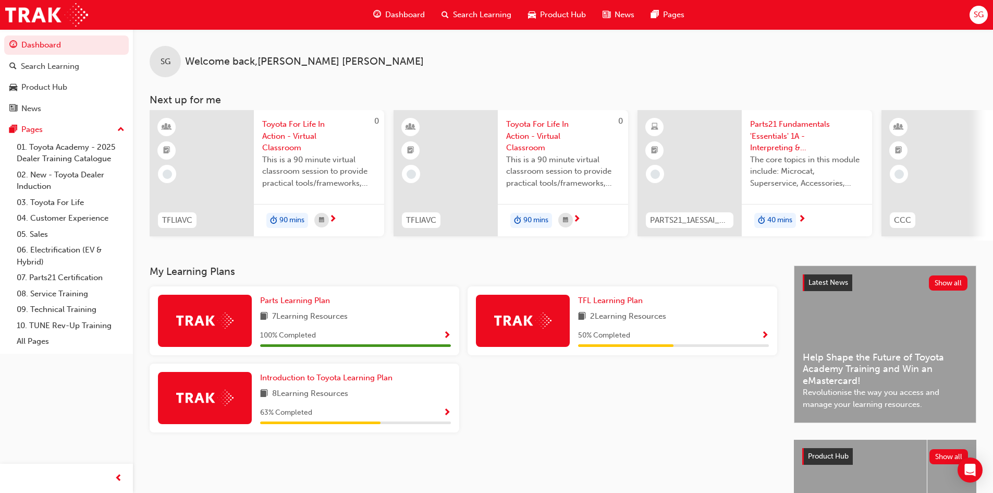
click at [527, 424] on div at bounding box center [622, 401] width 318 height 77
